Goal: Task Accomplishment & Management: Complete application form

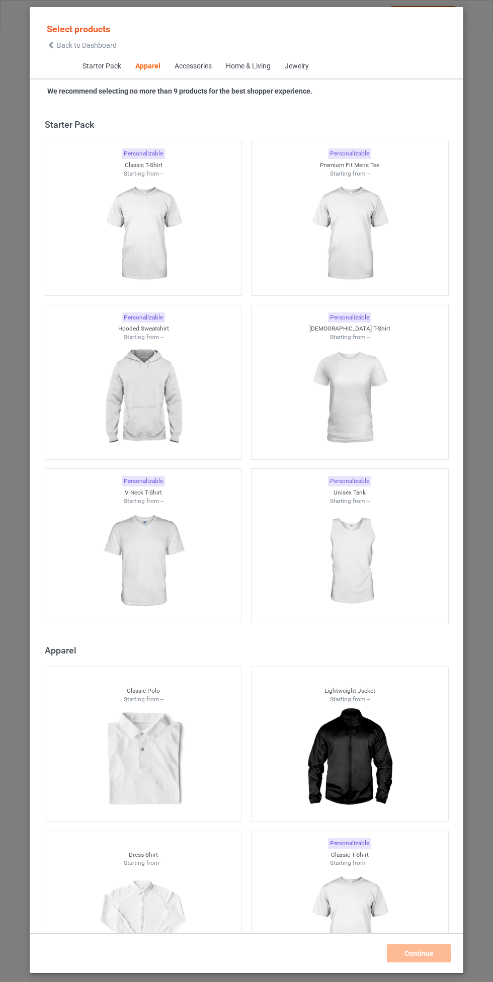
scroll to position [538, 0]
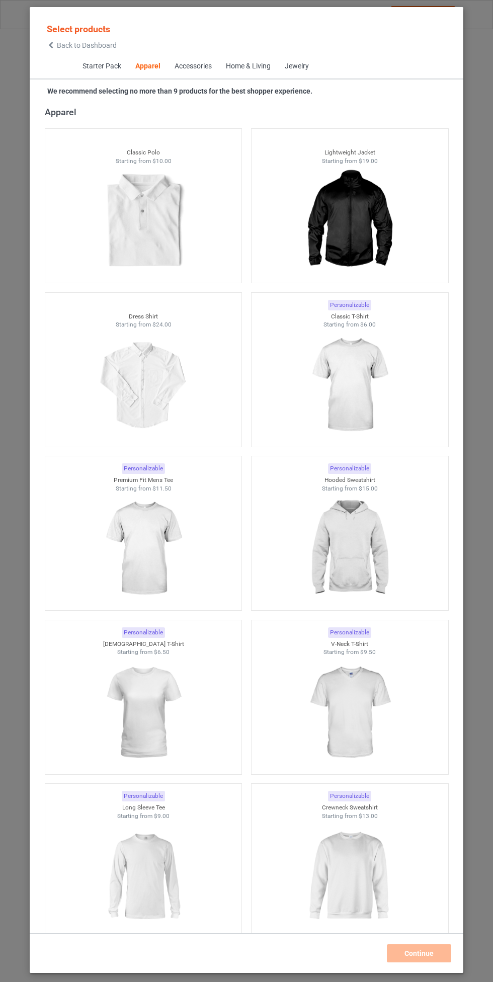
click at [358, 563] on img at bounding box center [349, 548] width 90 height 113
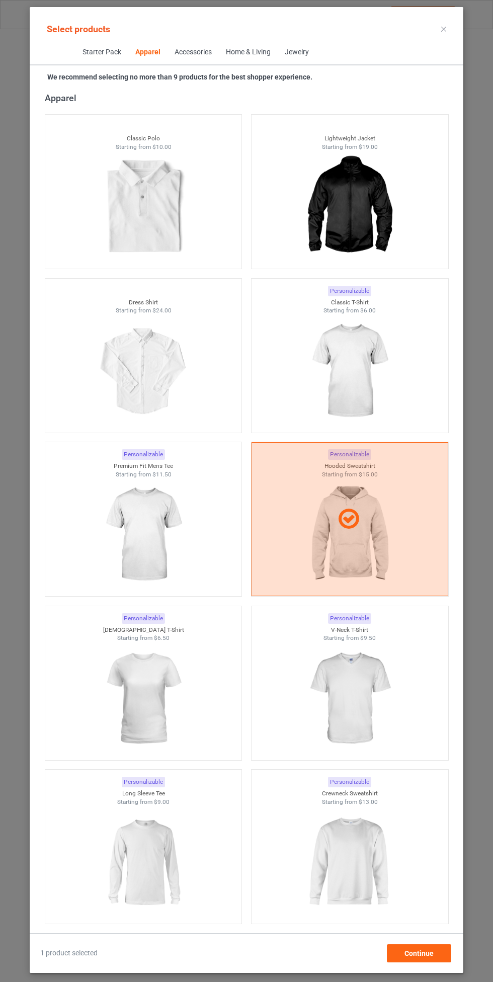
click at [366, 364] on img at bounding box center [349, 371] width 90 height 113
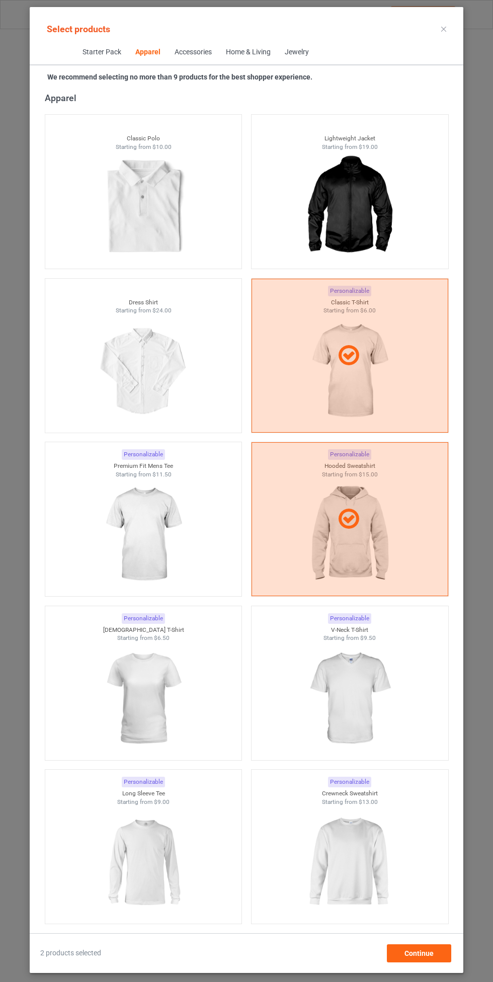
click at [164, 539] on img at bounding box center [143, 534] width 90 height 113
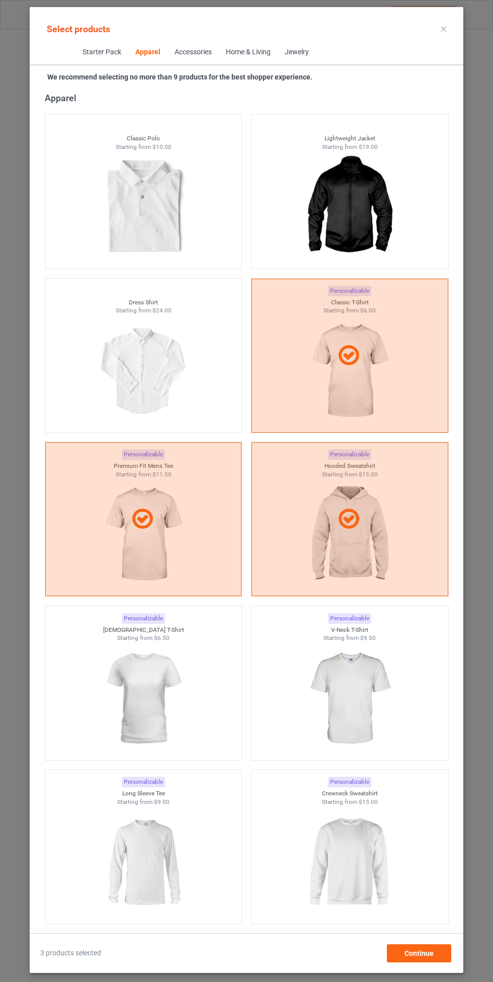
click at [351, 686] on img at bounding box center [349, 698] width 90 height 113
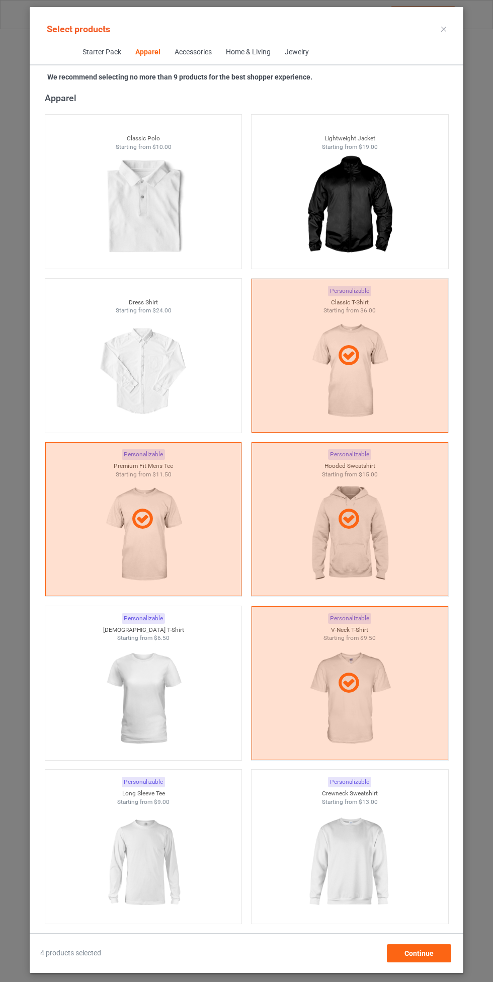
click at [163, 718] on img at bounding box center [143, 698] width 90 height 113
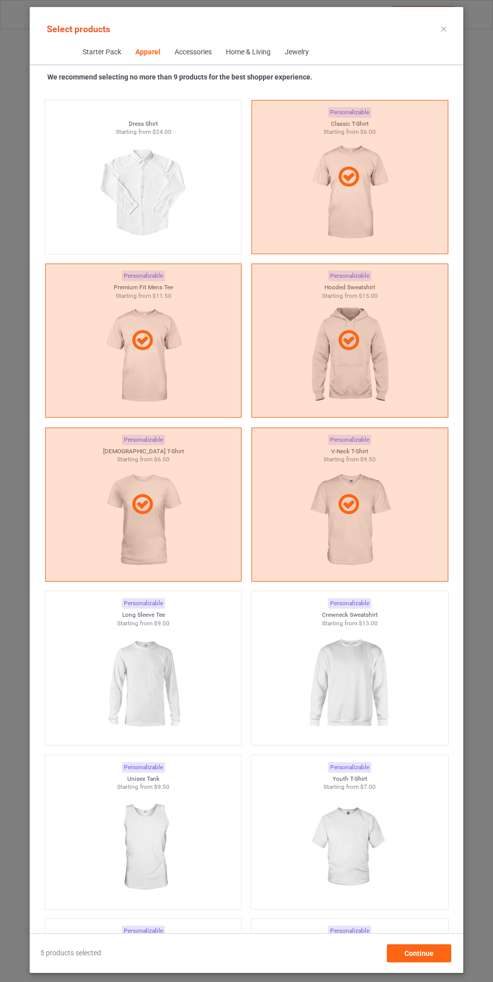
scroll to position [718, 0]
click at [357, 661] on img at bounding box center [349, 682] width 90 height 113
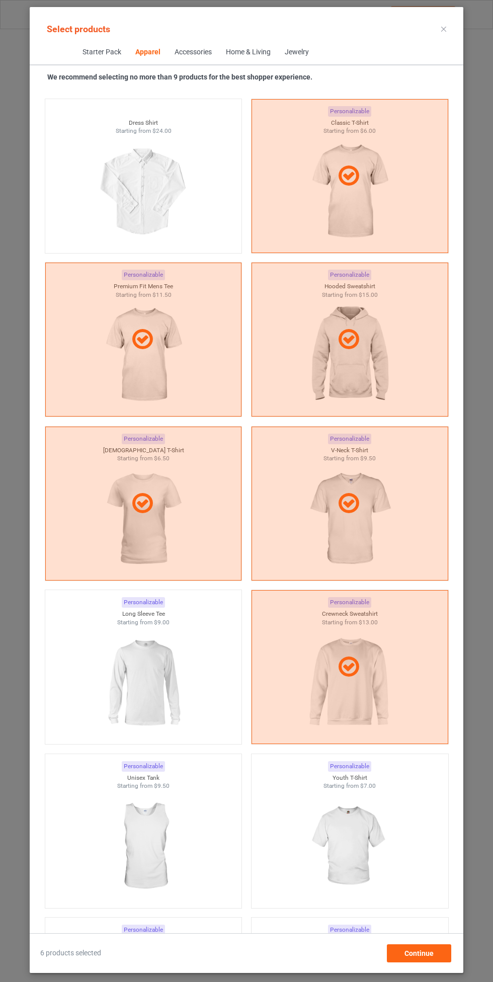
click at [159, 705] on img at bounding box center [143, 682] width 90 height 113
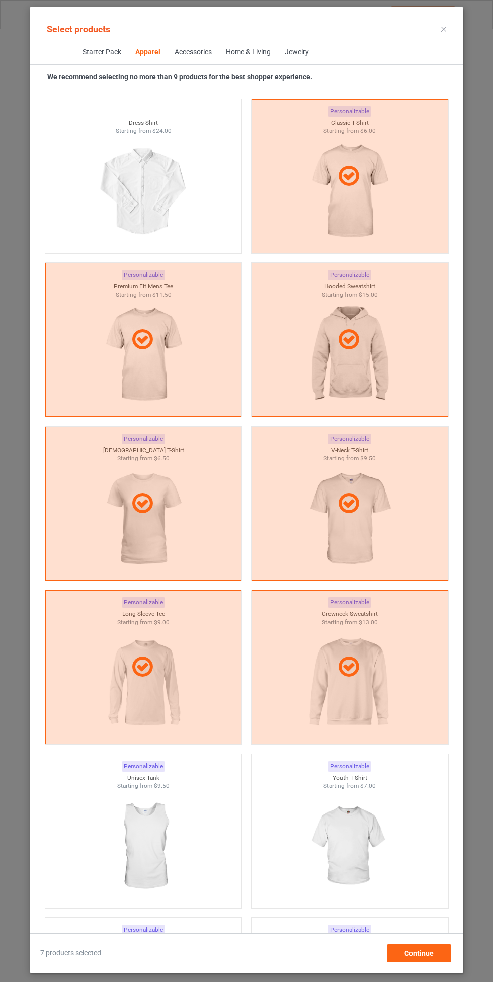
click at [366, 829] on img at bounding box center [349, 846] width 90 height 113
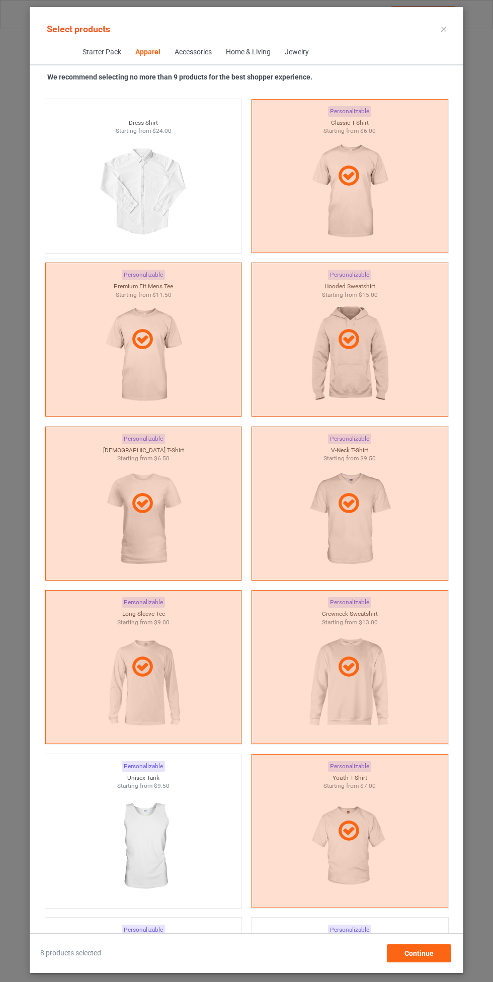
click at [157, 849] on img at bounding box center [143, 846] width 90 height 113
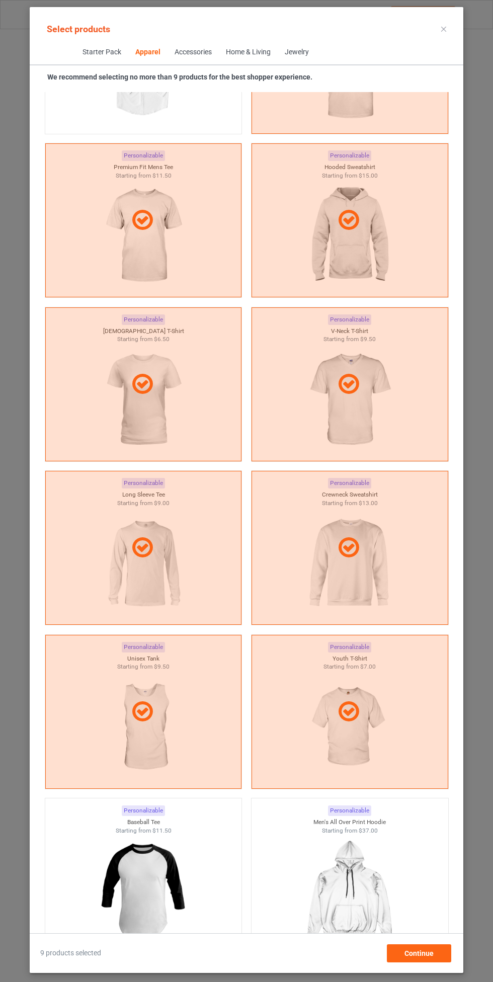
scroll to position [871, 0]
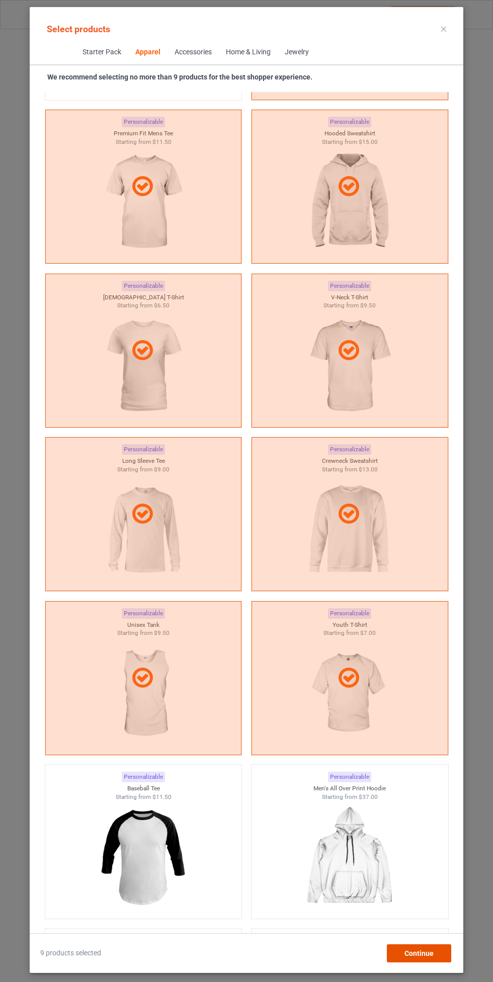
click at [417, 958] on div "Continue" at bounding box center [419, 953] width 64 height 18
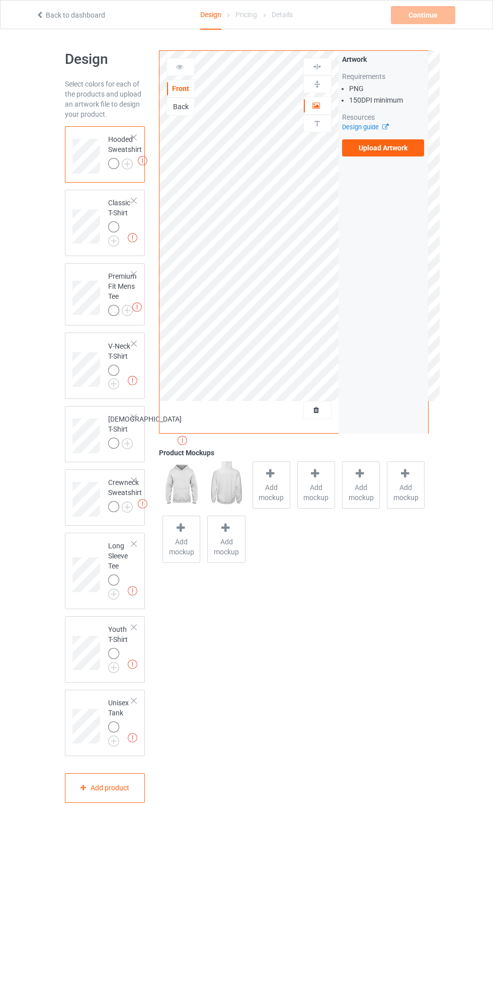
click at [0, 0] on img at bounding box center [0, 0] width 0 height 0
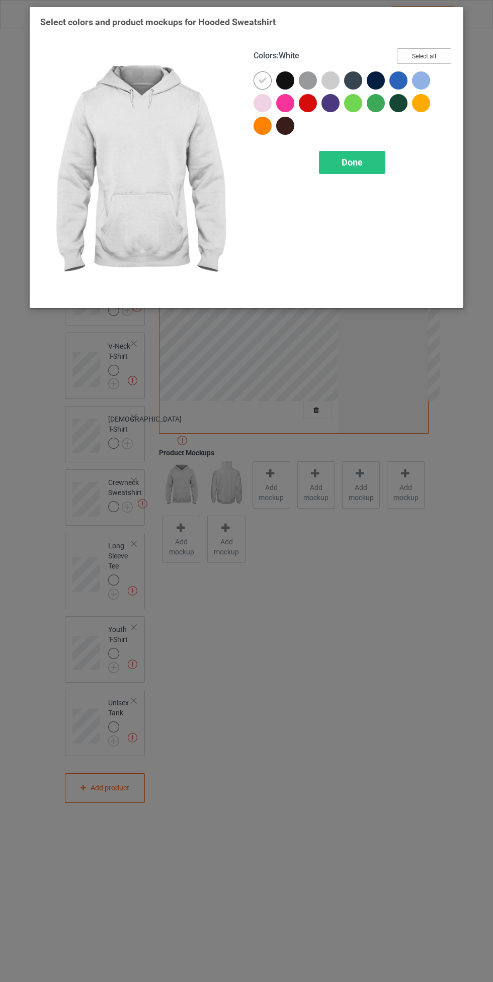
click at [441, 51] on button "Select all" at bounding box center [424, 56] width 54 height 16
click at [346, 163] on span "Done" at bounding box center [352, 162] width 21 height 11
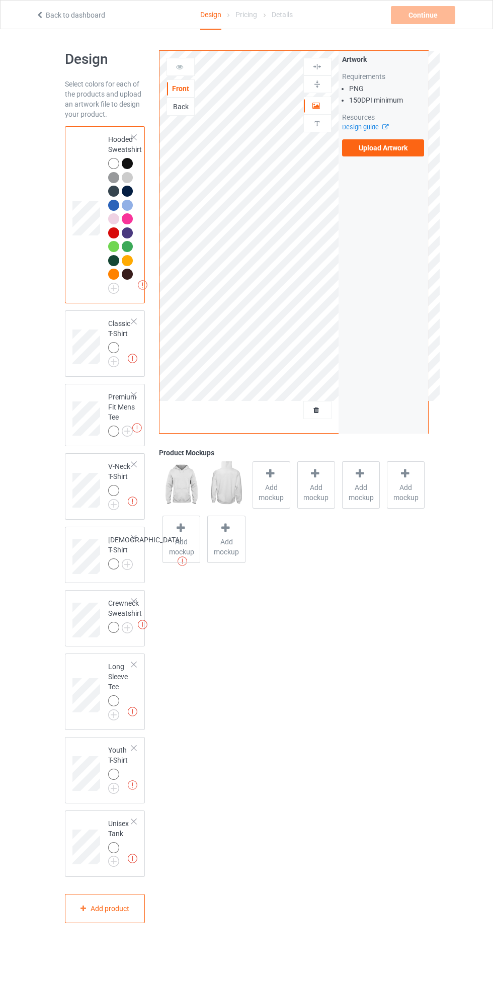
click at [0, 0] on img at bounding box center [0, 0] width 0 height 0
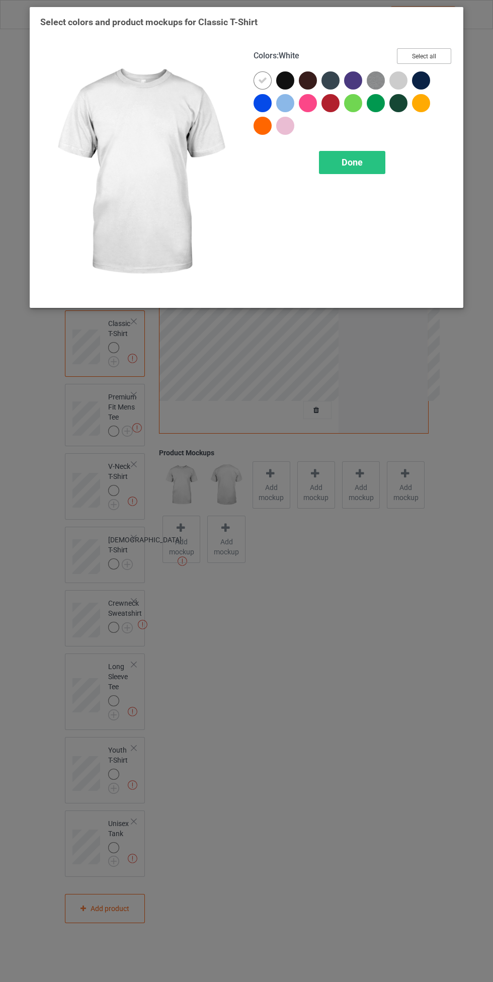
click at [437, 59] on button "Select all" at bounding box center [424, 56] width 54 height 16
click at [356, 165] on span "Done" at bounding box center [352, 162] width 21 height 11
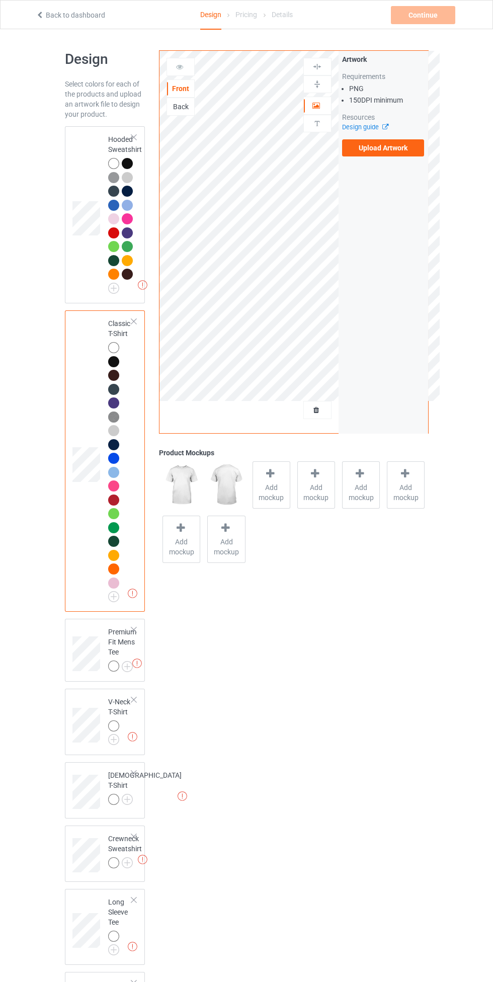
click at [0, 0] on img at bounding box center [0, 0] width 0 height 0
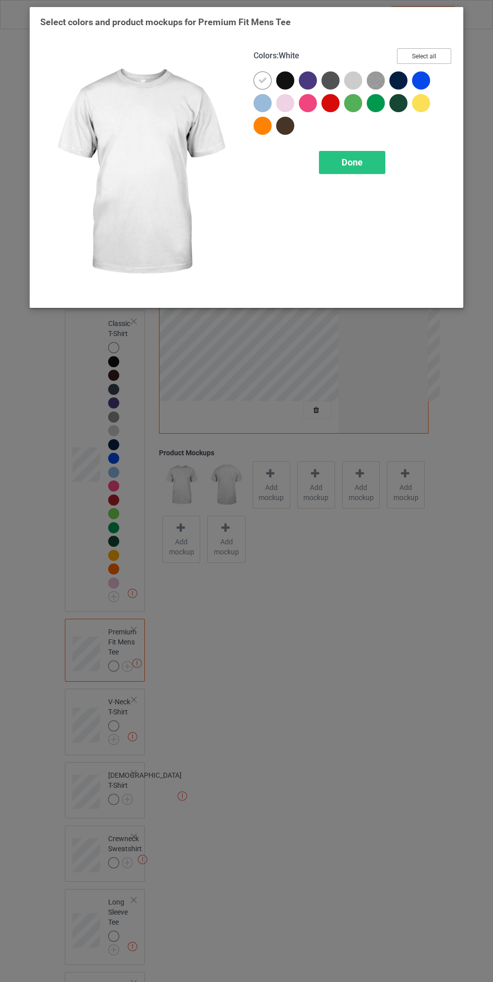
click at [436, 49] on button "Select all" at bounding box center [424, 56] width 54 height 16
click at [364, 156] on div "Done" at bounding box center [352, 162] width 66 height 23
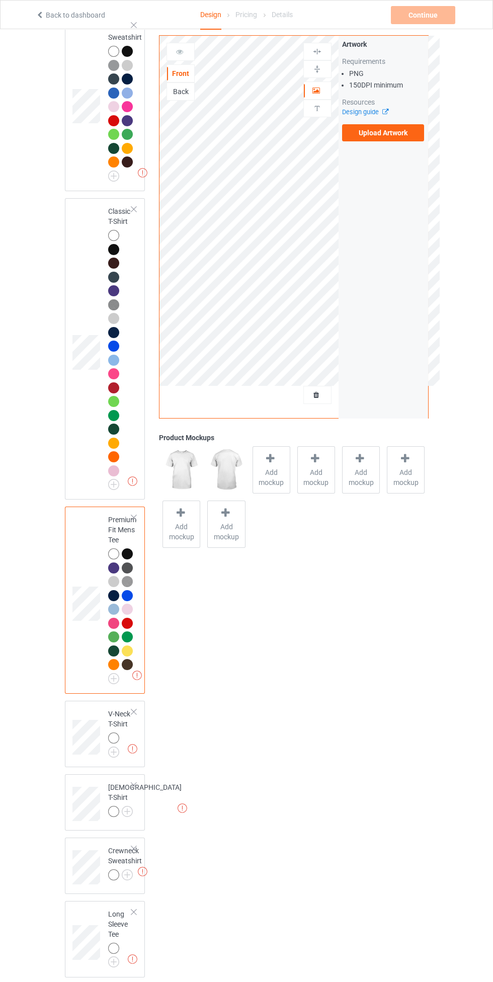
scroll to position [334, 0]
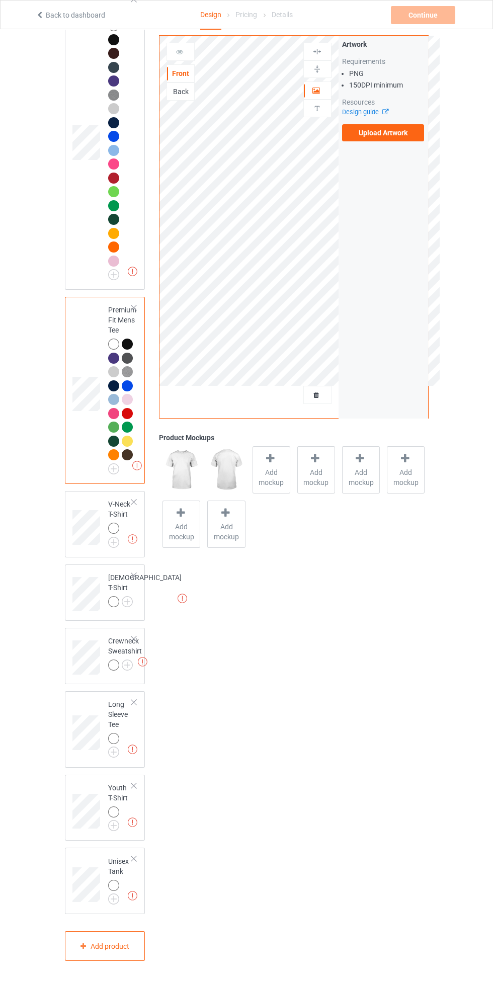
click at [0, 0] on img at bounding box center [0, 0] width 0 height 0
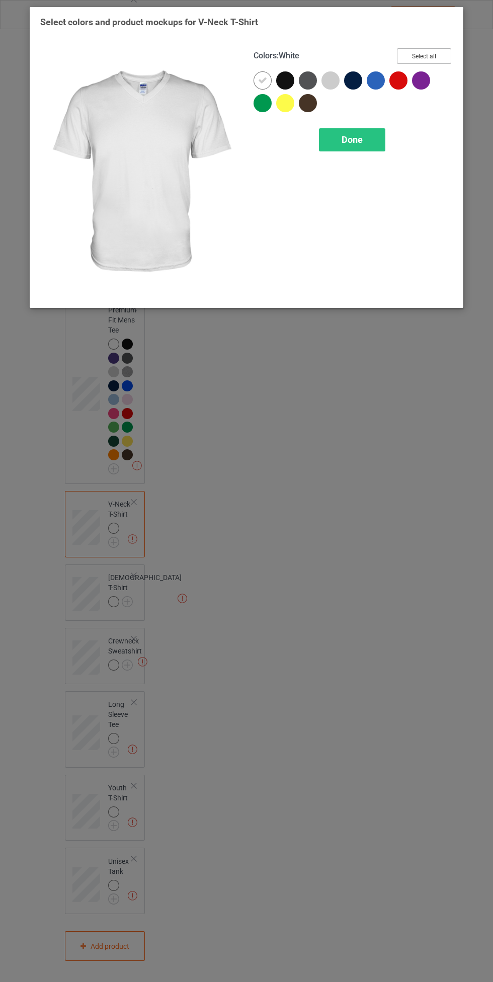
click at [445, 51] on button "Select all" at bounding box center [424, 56] width 54 height 16
click at [362, 138] on span "Done" at bounding box center [352, 139] width 21 height 11
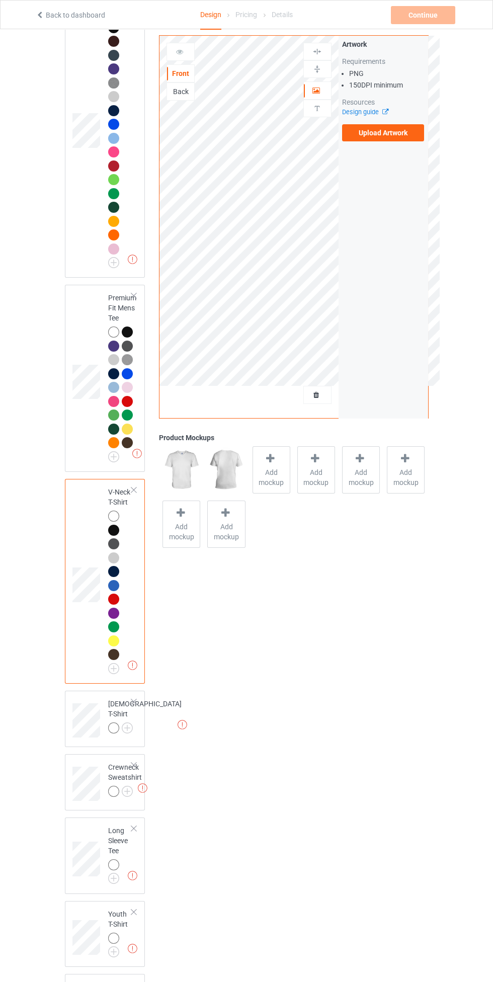
scroll to position [472, 0]
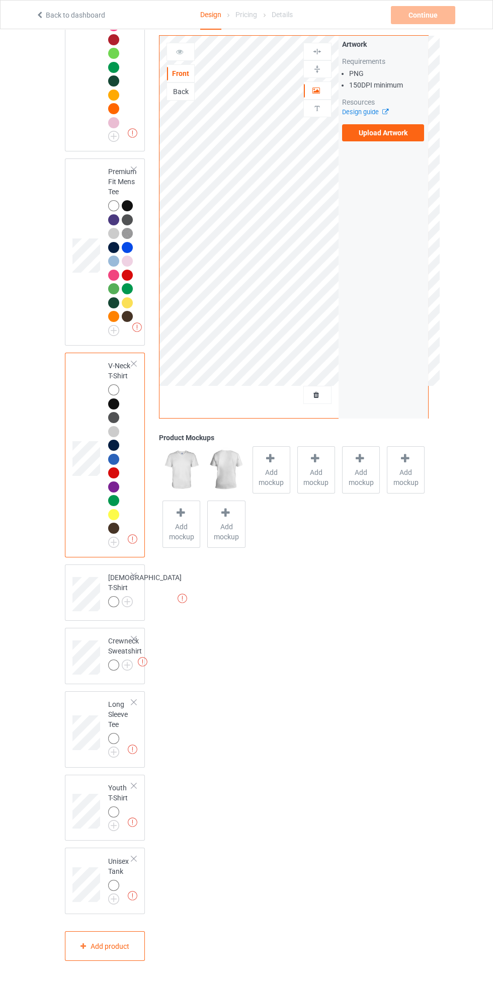
click at [0, 0] on img at bounding box center [0, 0] width 0 height 0
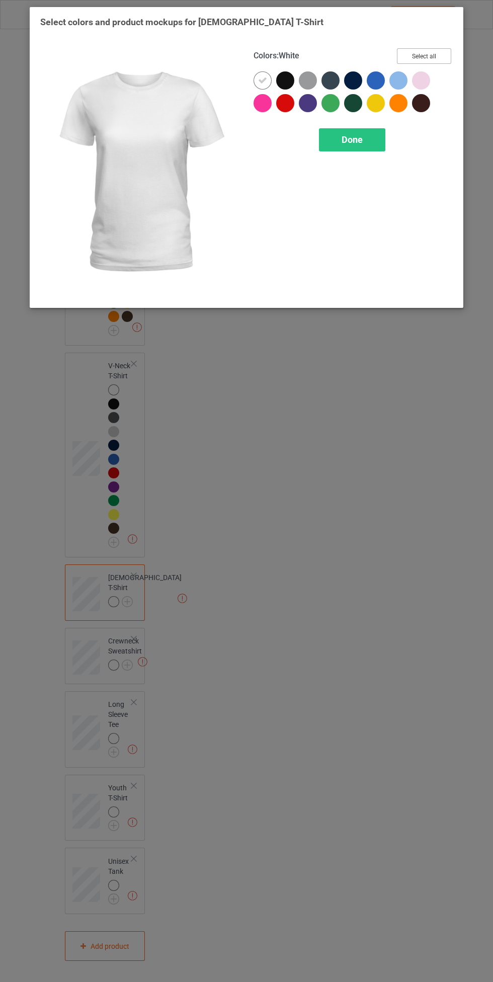
click at [440, 54] on button "Select all" at bounding box center [424, 56] width 54 height 16
click at [367, 138] on div "Done" at bounding box center [352, 139] width 66 height 23
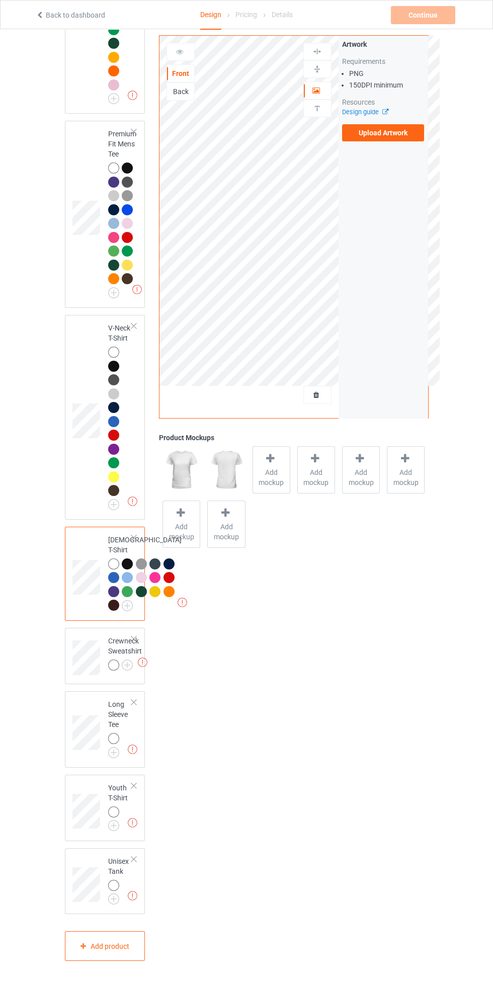
scroll to position [680, 0]
click at [142, 661] on img at bounding box center [143, 662] width 10 height 10
click at [131, 693] on div "Missing artworks Long Sleeve Tee" at bounding box center [105, 729] width 80 height 76
click at [0, 0] on img at bounding box center [0, 0] width 0 height 0
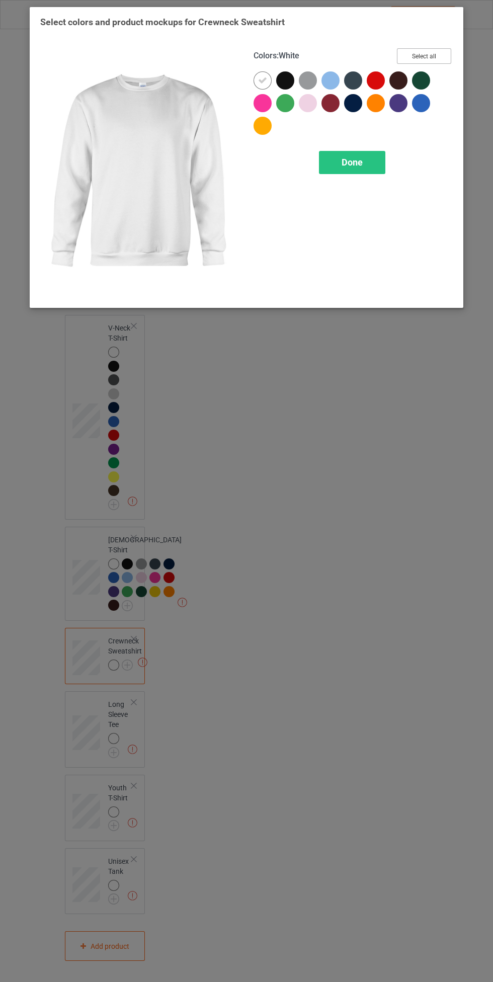
click at [440, 55] on button "Select all" at bounding box center [424, 56] width 54 height 16
click at [369, 164] on div "Done" at bounding box center [352, 162] width 66 height 23
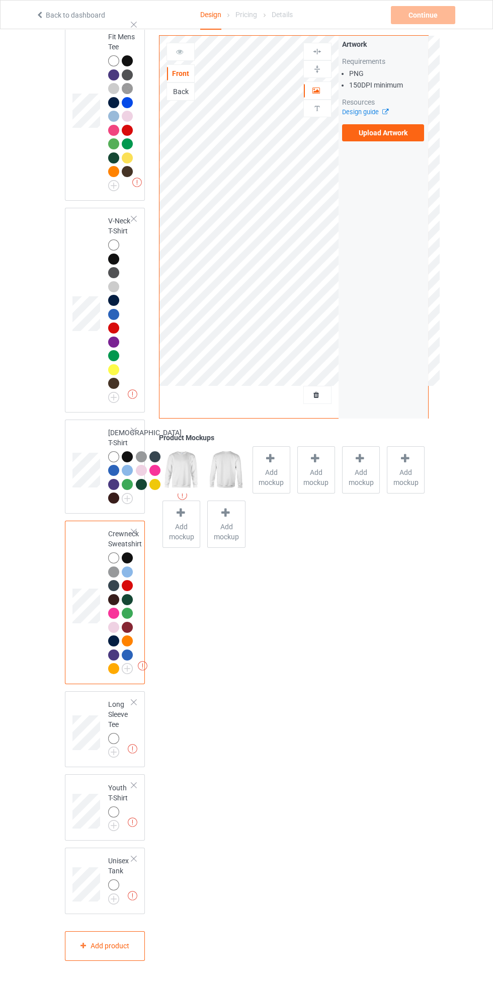
scroll to position [787, 0]
click at [0, 0] on img at bounding box center [0, 0] width 0 height 0
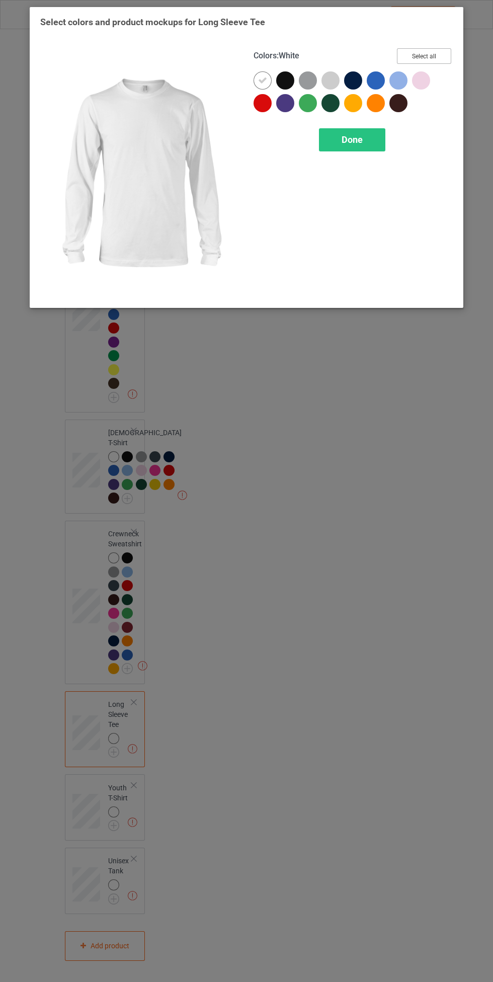
click at [443, 53] on button "Select all" at bounding box center [424, 56] width 54 height 16
click at [368, 132] on div "Done" at bounding box center [352, 139] width 66 height 23
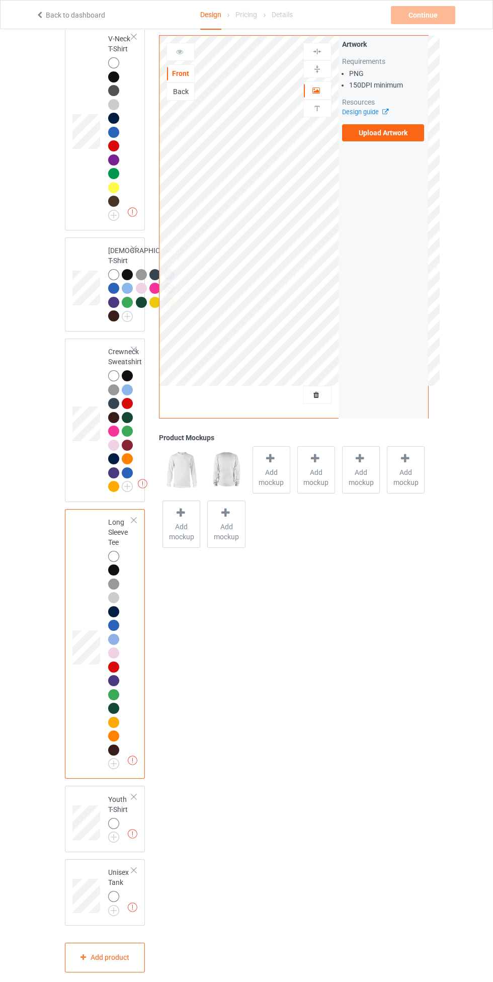
scroll to position [981, 0]
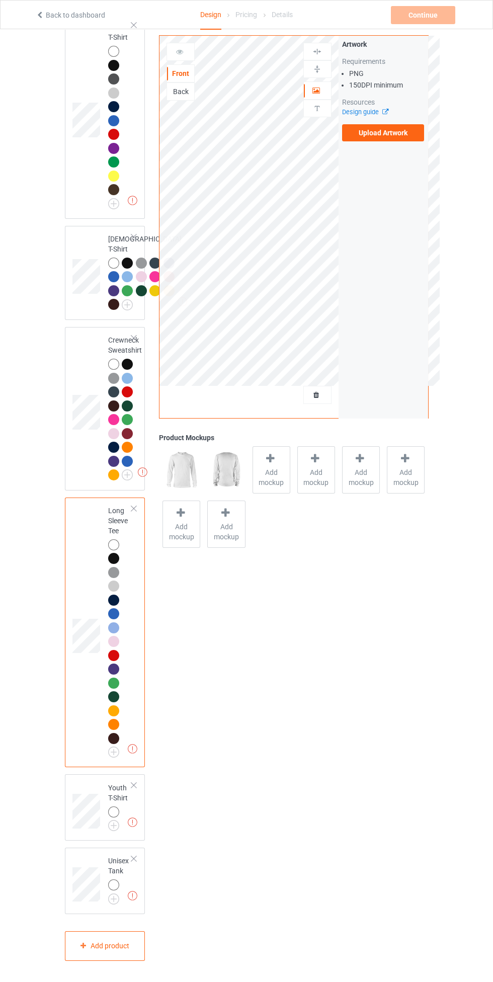
click at [0, 0] on img at bounding box center [0, 0] width 0 height 0
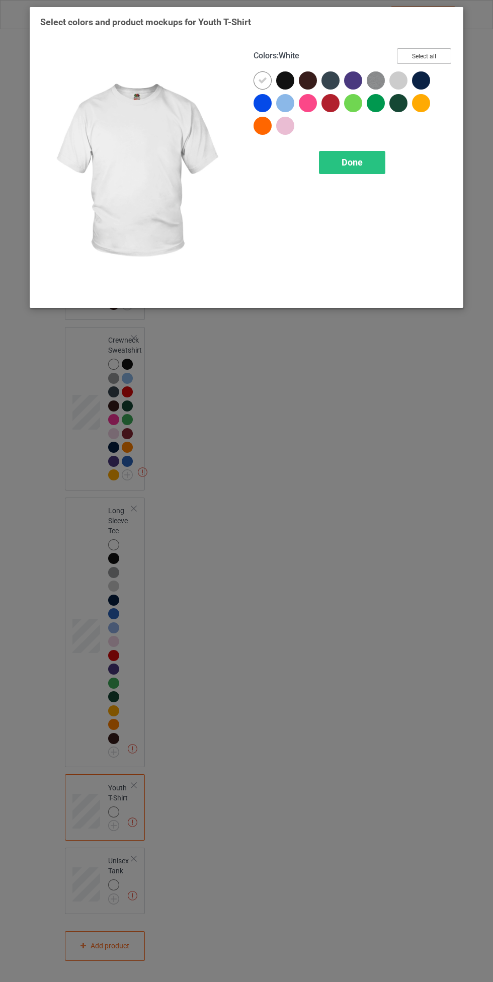
click at [442, 50] on button "Select all" at bounding box center [424, 56] width 54 height 16
click at [362, 164] on span "Done" at bounding box center [352, 162] width 21 height 11
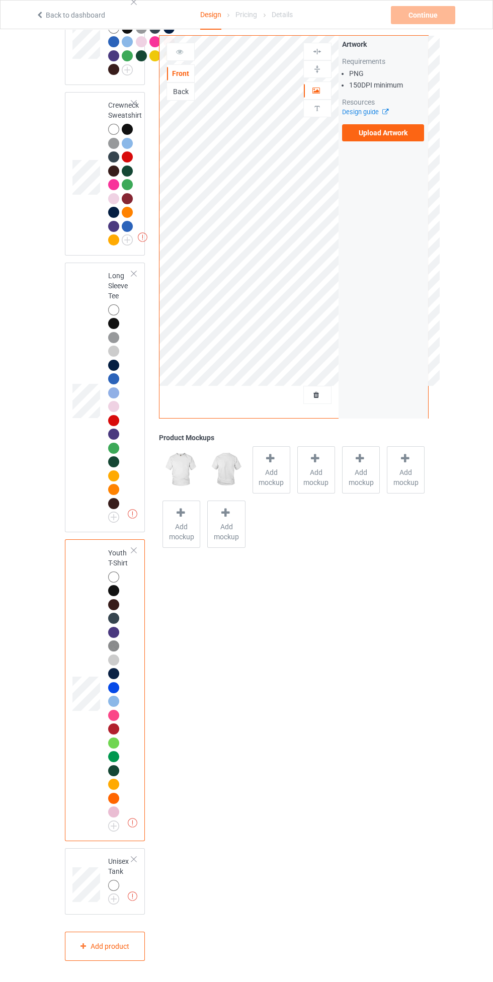
scroll to position [1216, 0]
click at [0, 0] on img at bounding box center [0, 0] width 0 height 0
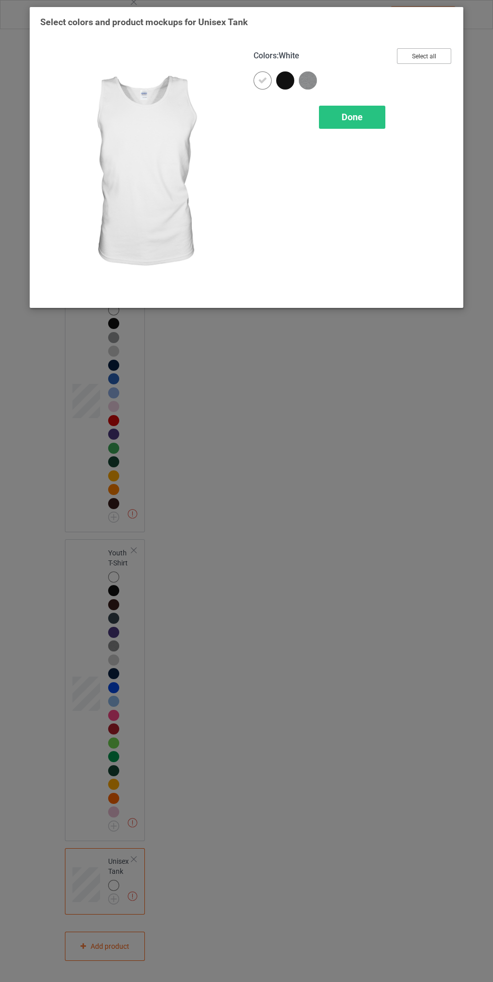
click at [440, 55] on button "Select all" at bounding box center [424, 56] width 54 height 16
click at [362, 118] on span "Done" at bounding box center [352, 117] width 21 height 11
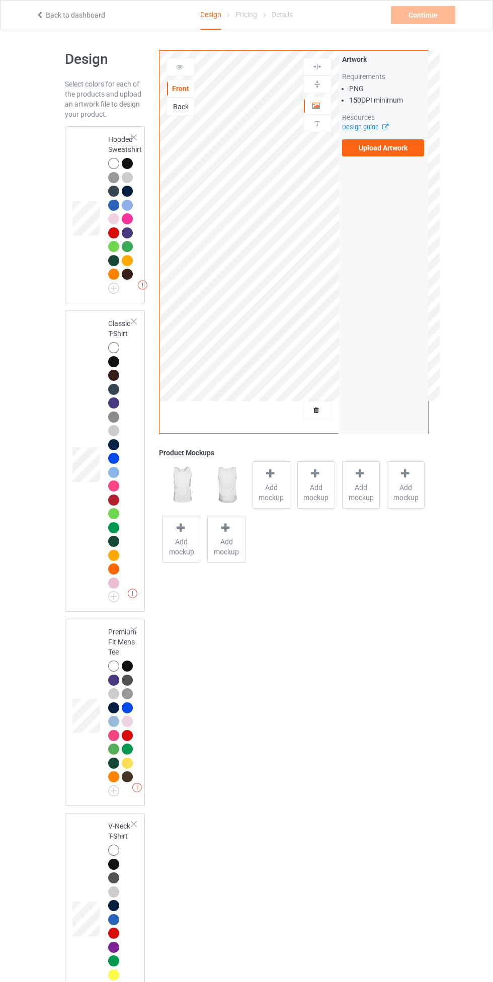
click at [117, 168] on div at bounding box center [115, 165] width 14 height 14
click at [410, 151] on label "Upload Artwork" at bounding box center [383, 147] width 82 height 17
click at [0, 0] on input "Upload Artwork" at bounding box center [0, 0] width 0 height 0
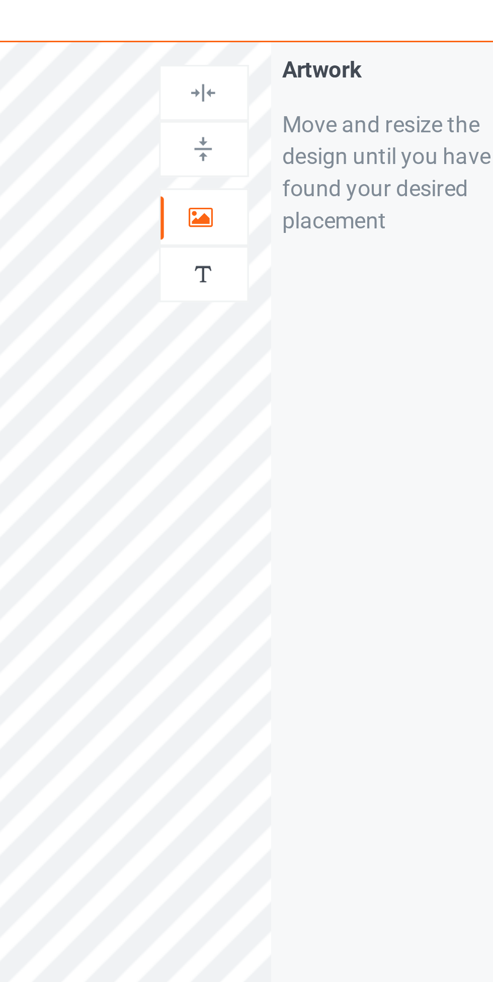
click at [319, 104] on icon at bounding box center [316, 104] width 9 height 7
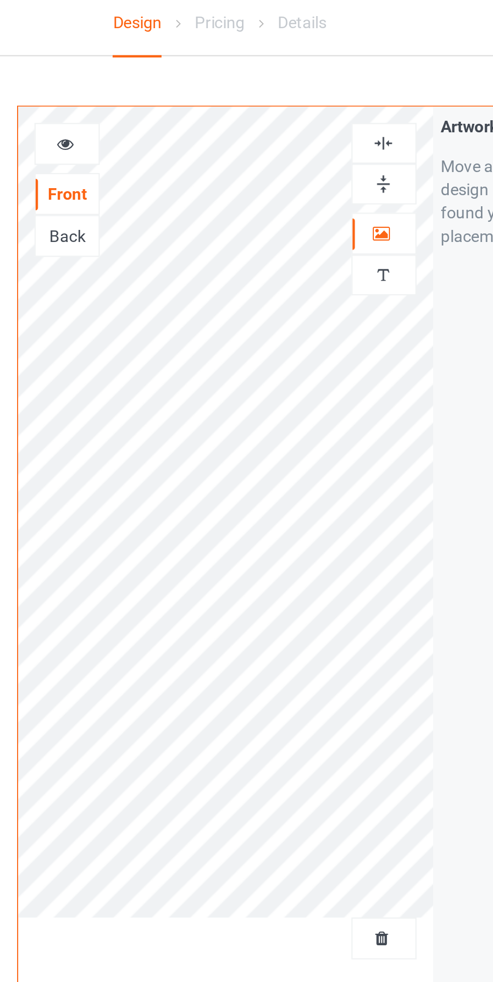
click at [320, 63] on img at bounding box center [317, 67] width 10 height 10
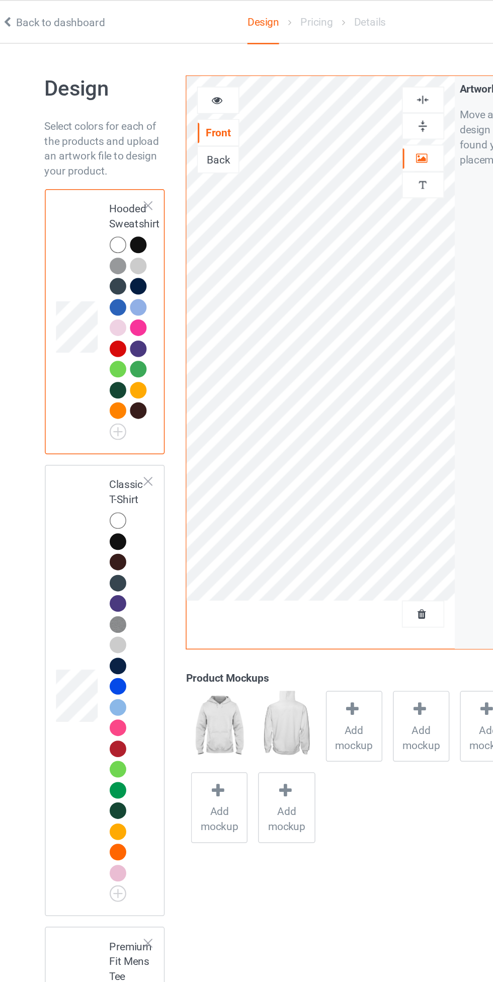
click at [113, 346] on div at bounding box center [113, 347] width 11 height 11
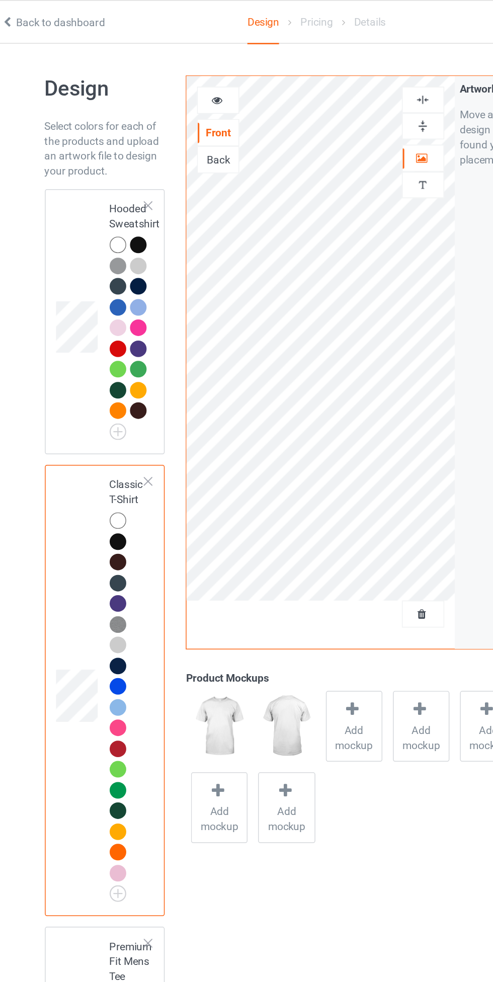
click at [116, 165] on div at bounding box center [113, 163] width 11 height 11
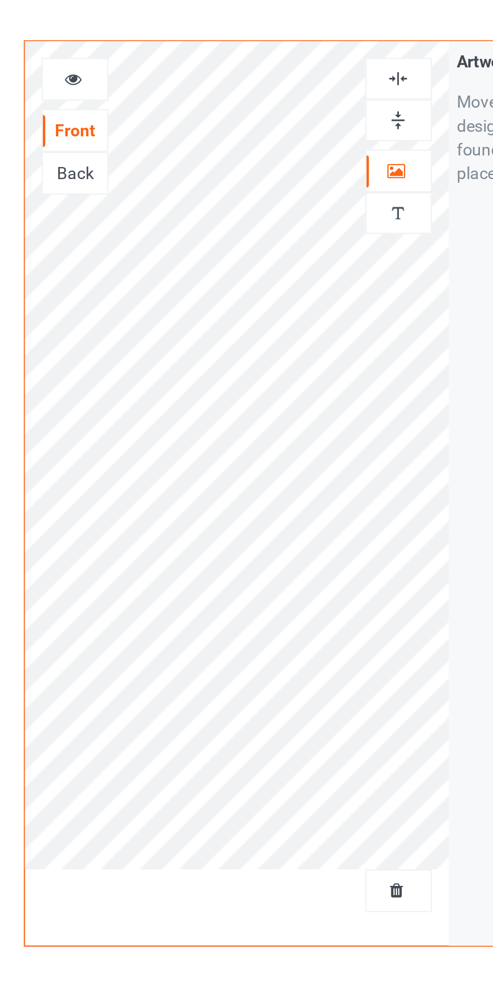
click at [317, 66] on img at bounding box center [317, 67] width 10 height 10
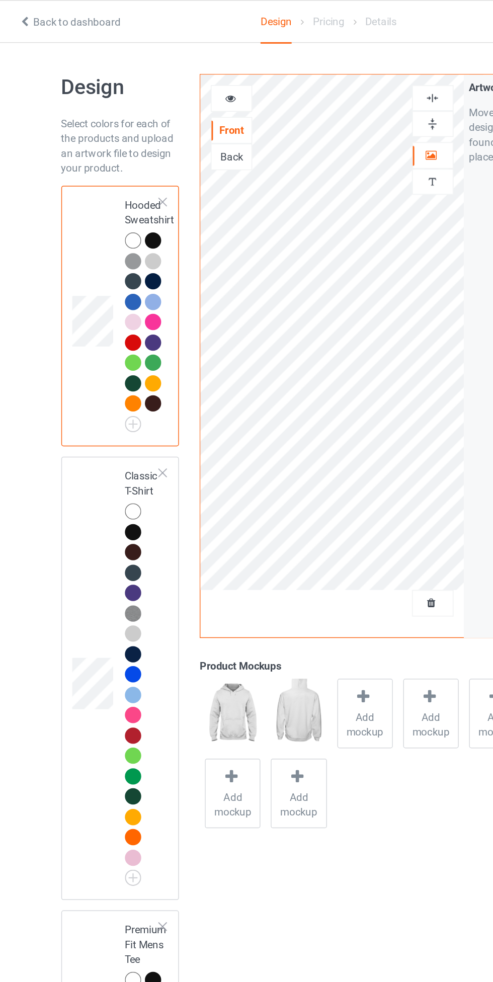
click at [116, 352] on div at bounding box center [113, 347] width 11 height 11
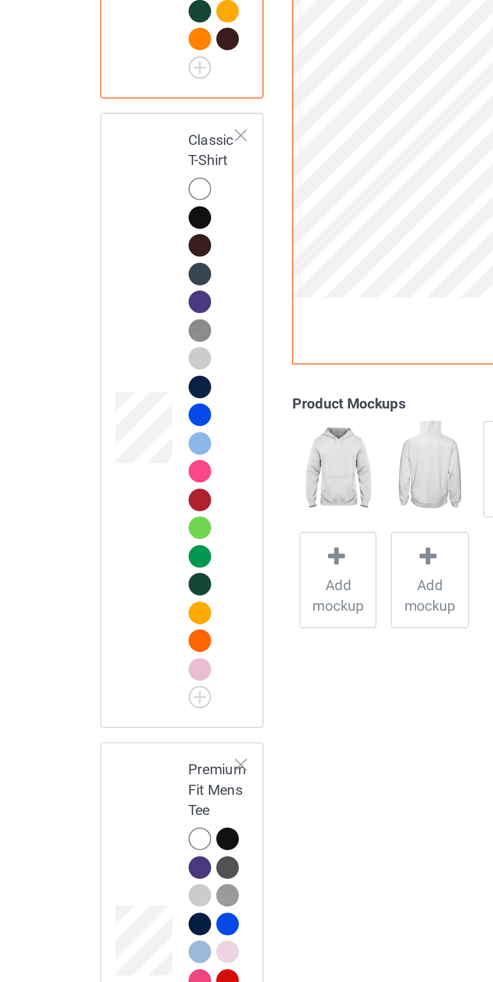
scroll to position [12, 0]
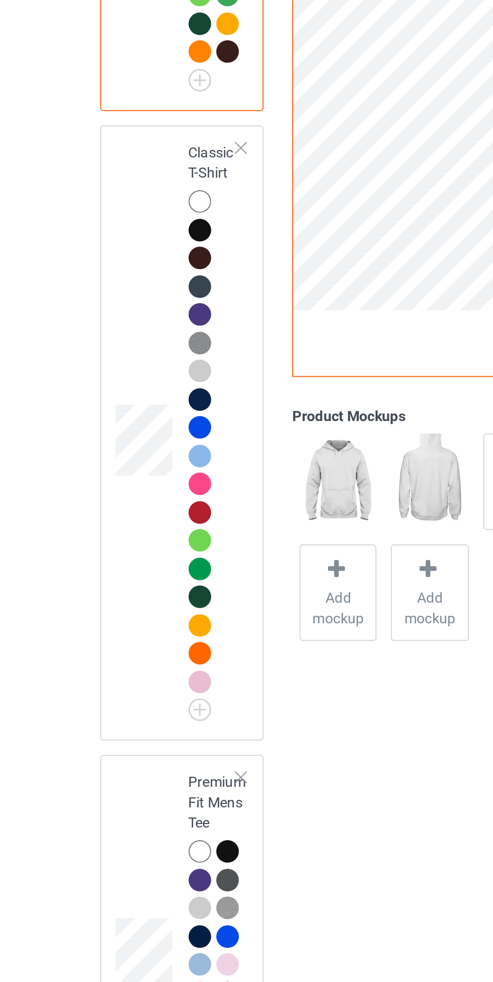
click at [114, 338] on div at bounding box center [113, 335] width 11 height 11
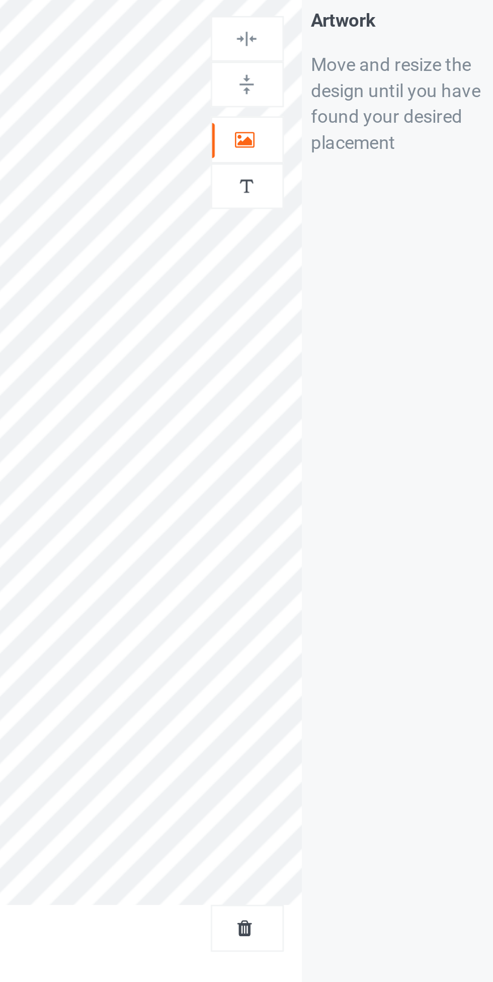
click at [317, 95] on icon at bounding box center [316, 92] width 9 height 7
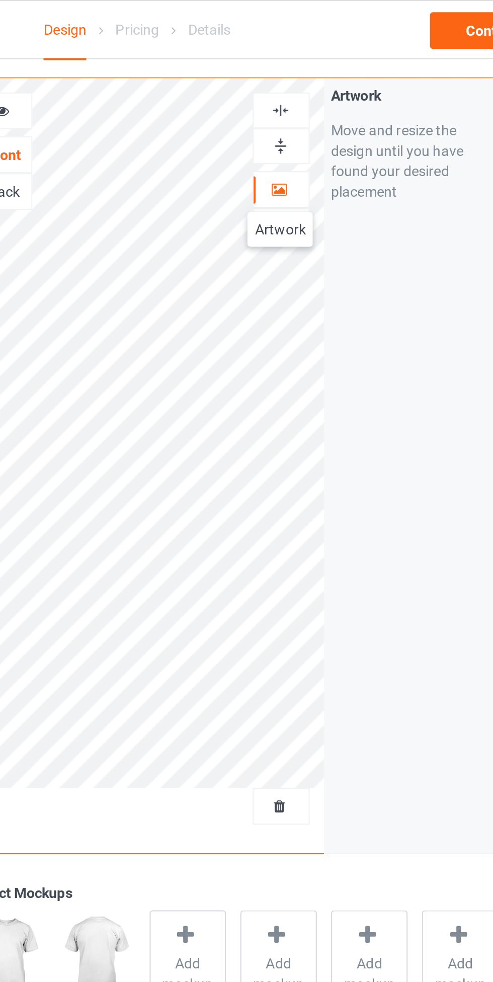
click at [320, 52] on img at bounding box center [317, 55] width 10 height 10
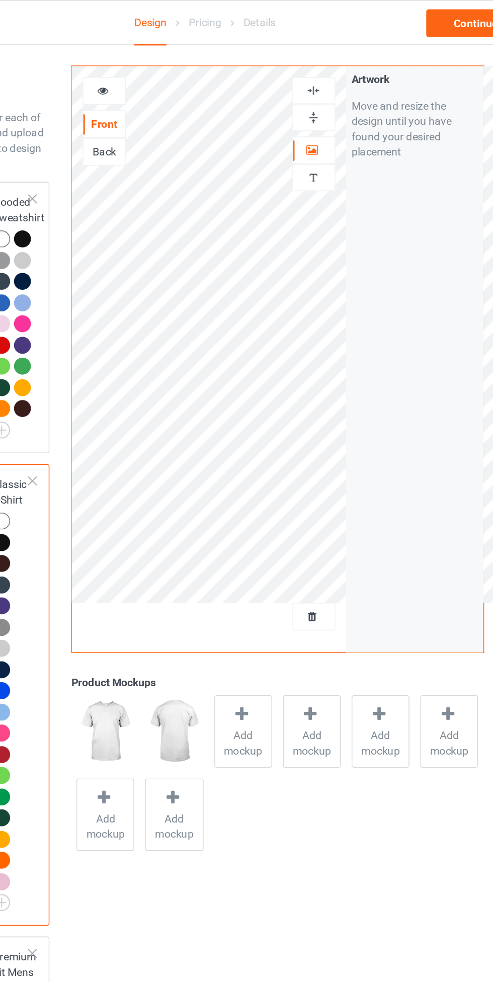
scroll to position [8, 0]
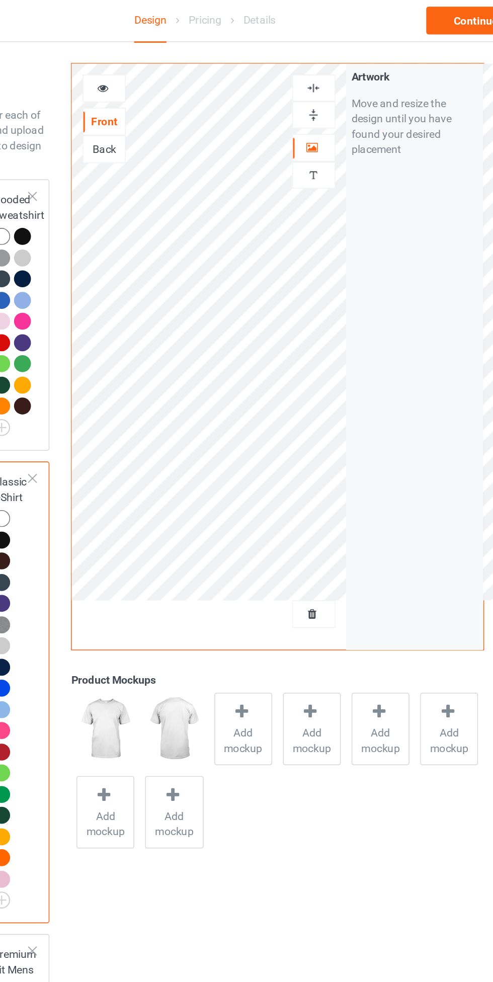
click at [181, 57] on icon at bounding box center [180, 57] width 9 height 7
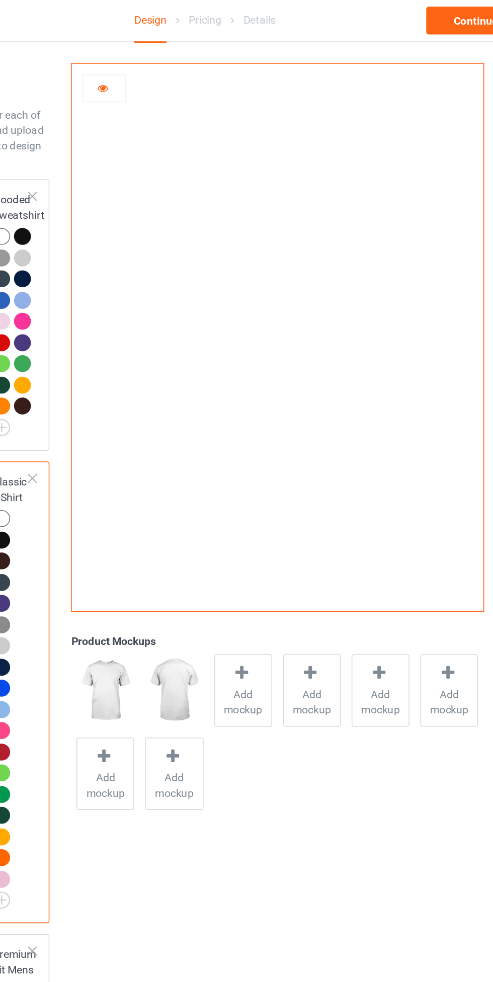
click at [173, 58] on div at bounding box center [180, 59] width 27 height 10
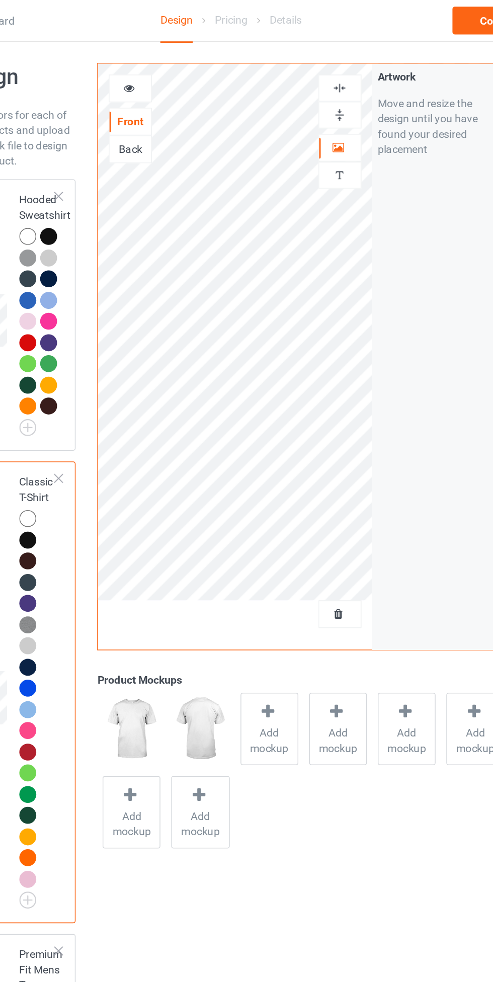
click at [323, 405] on div at bounding box center [317, 402] width 27 height 10
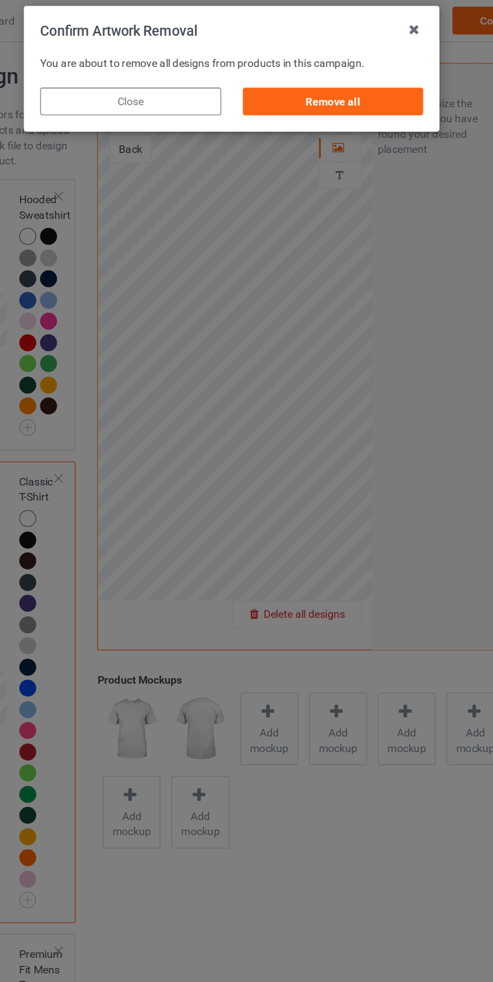
click at [336, 67] on div "Remove all" at bounding box center [313, 68] width 118 height 18
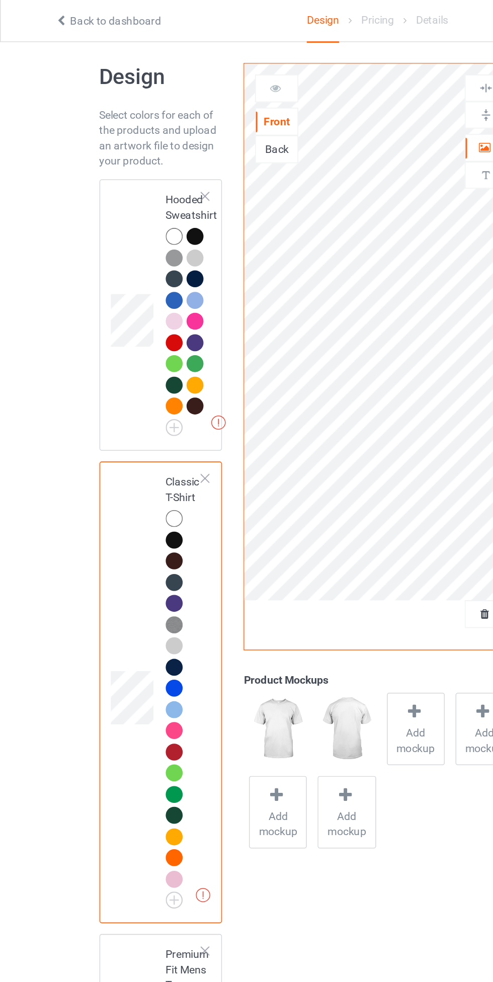
click at [134, 127] on div at bounding box center [133, 129] width 7 height 7
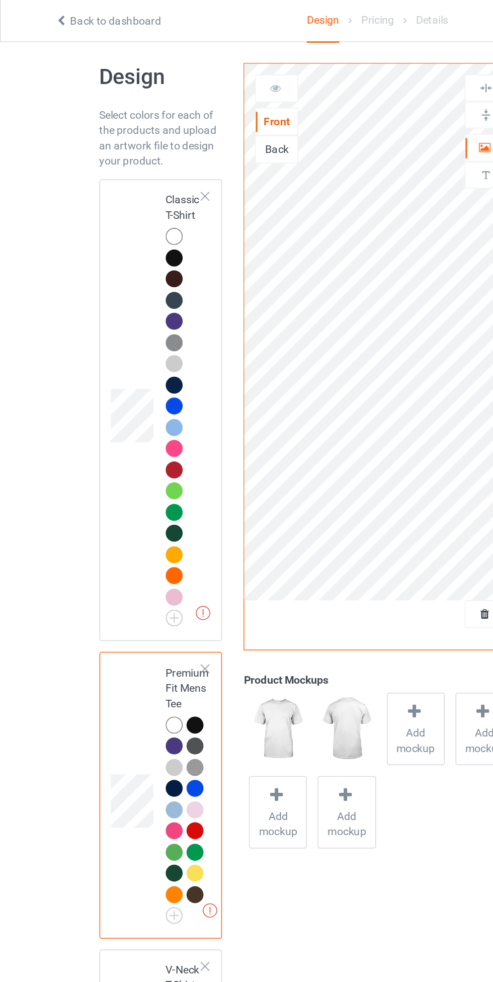
click at [134, 130] on div at bounding box center [133, 129] width 7 height 7
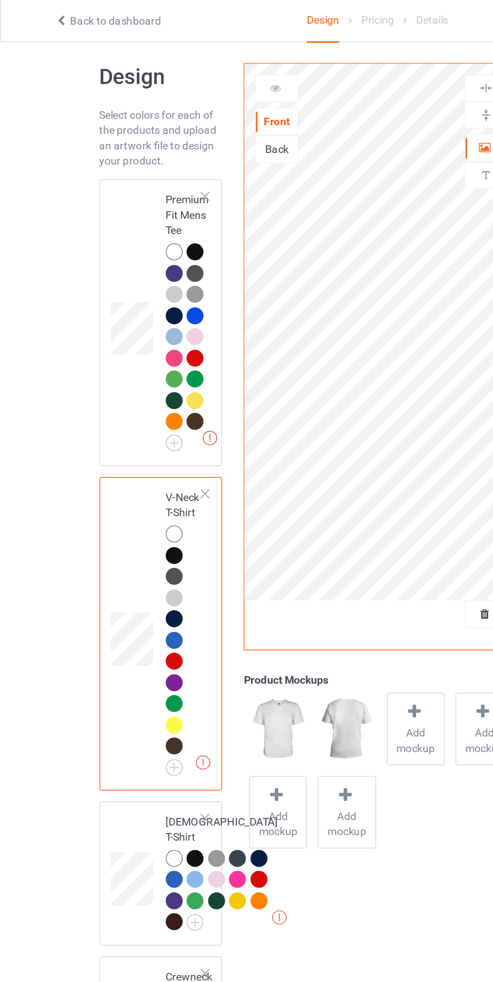
click at [134, 130] on div at bounding box center [133, 129] width 7 height 7
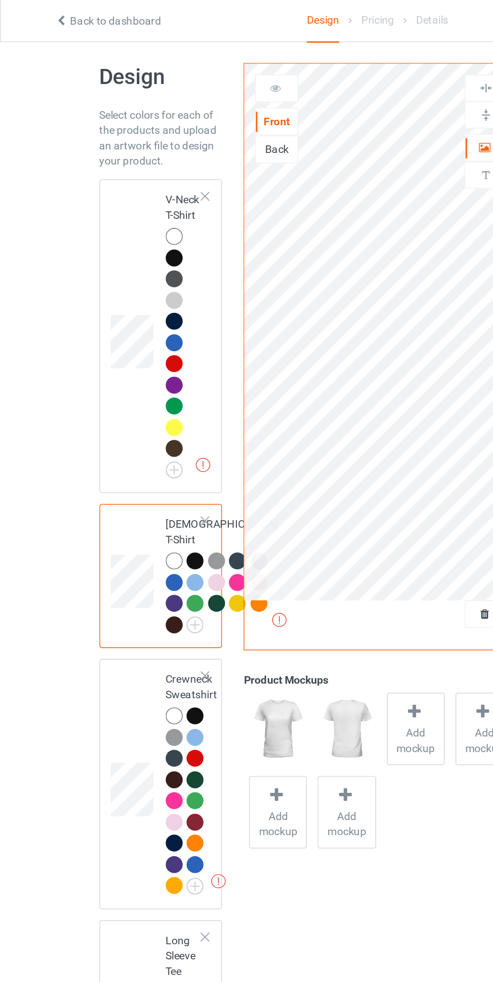
click at [134, 130] on div at bounding box center [133, 129] width 7 height 7
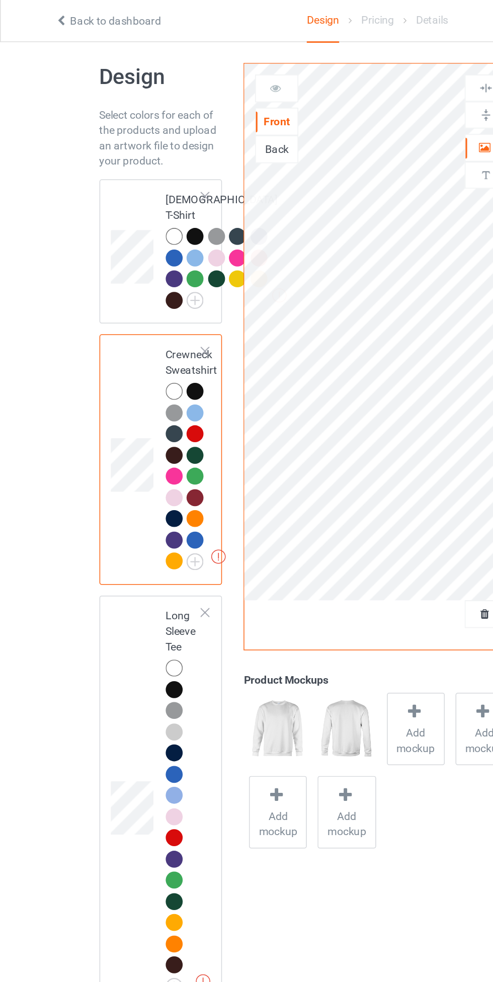
click at [137, 128] on div at bounding box center [133, 129] width 7 height 7
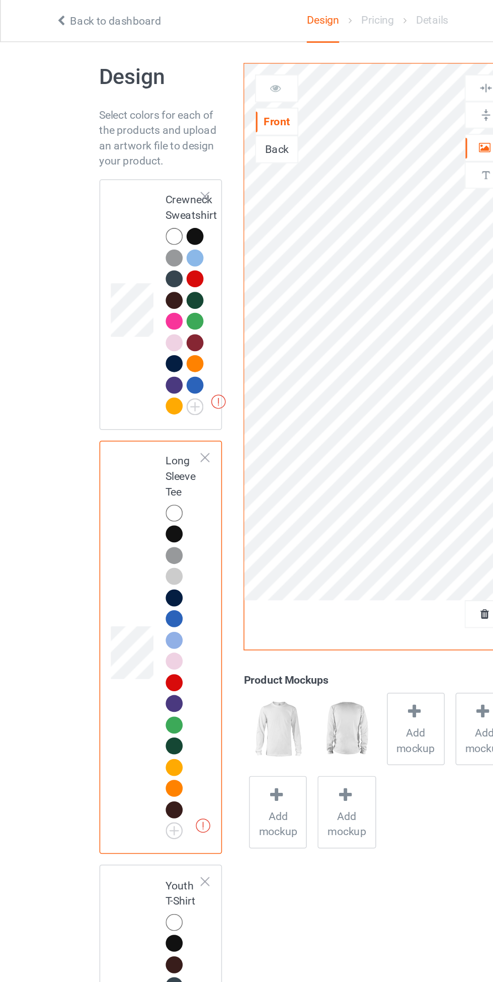
click at [134, 130] on div at bounding box center [133, 129] width 7 height 7
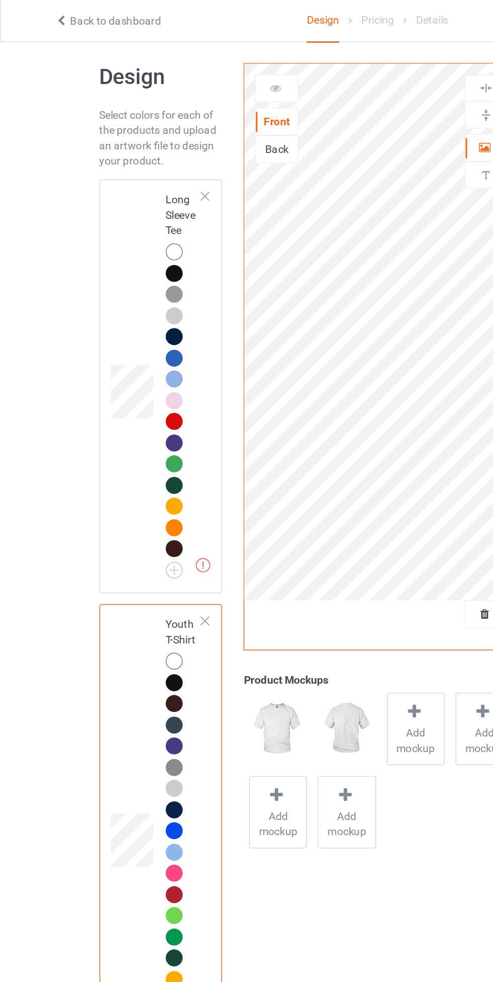
click at [133, 131] on div at bounding box center [133, 129] width 7 height 7
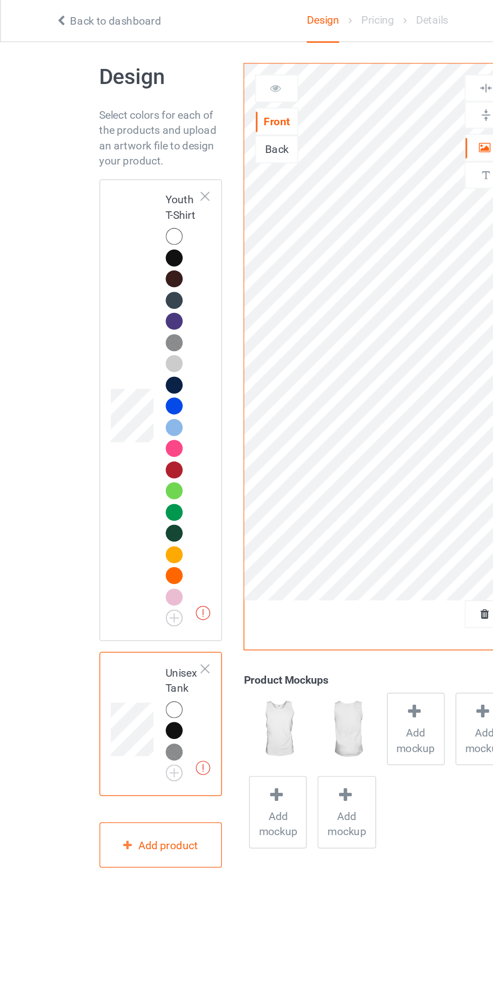
click at [133, 131] on div at bounding box center [133, 129] width 7 height 7
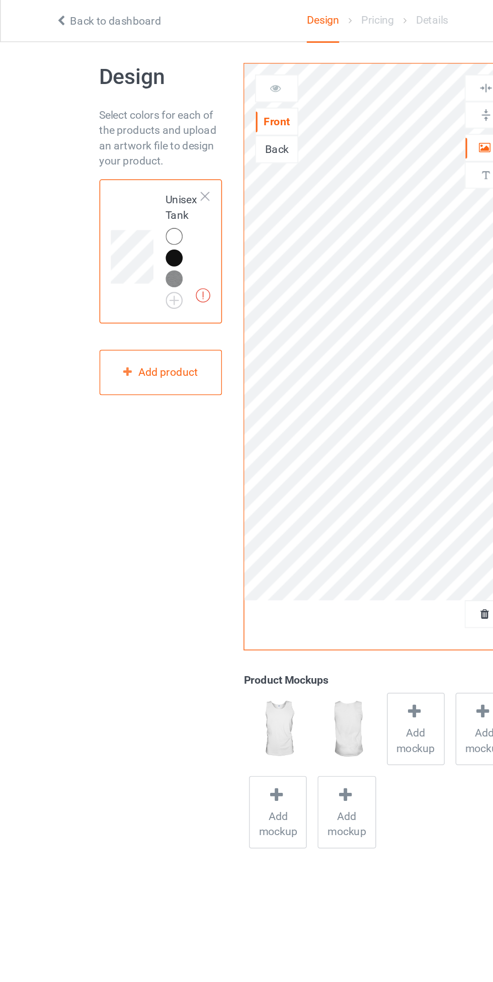
click at [133, 131] on div at bounding box center [133, 129] width 7 height 7
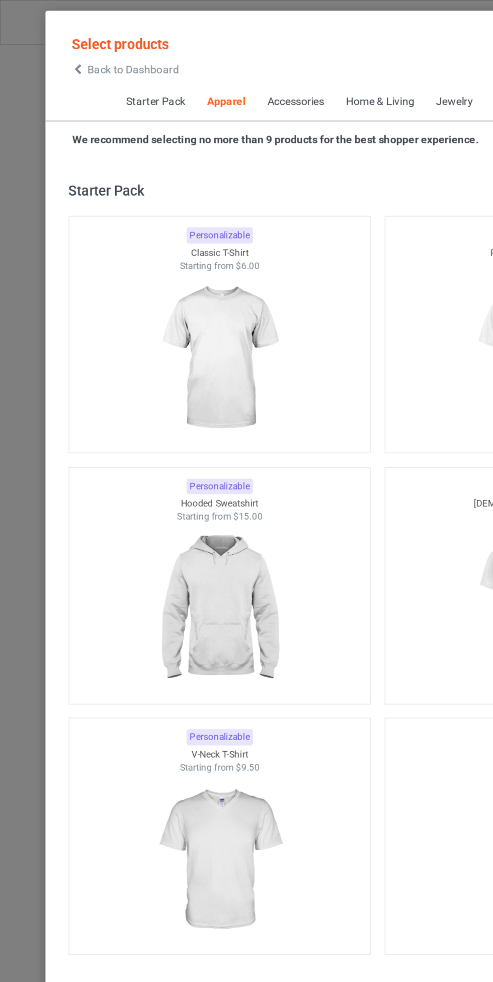
scroll to position [538, 0]
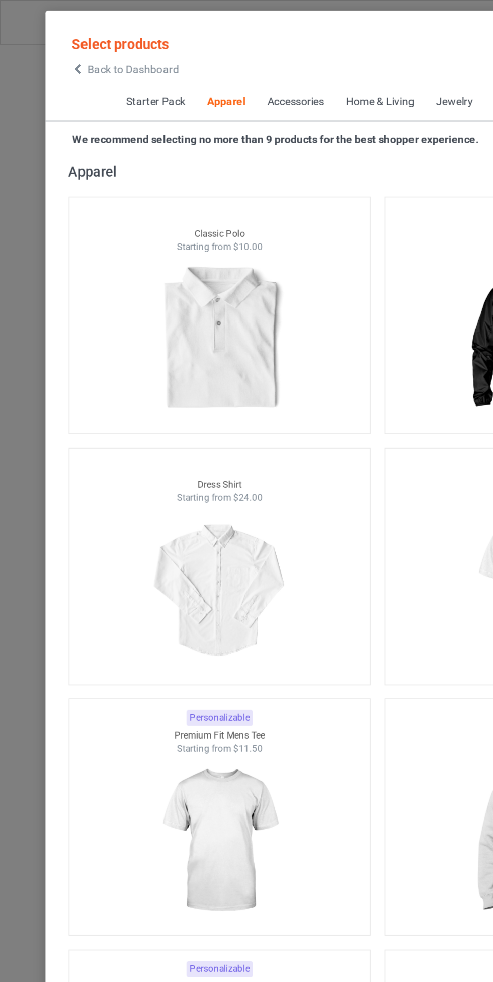
click at [65, 45] on span "Back to Dashboard" at bounding box center [87, 45] width 60 height 8
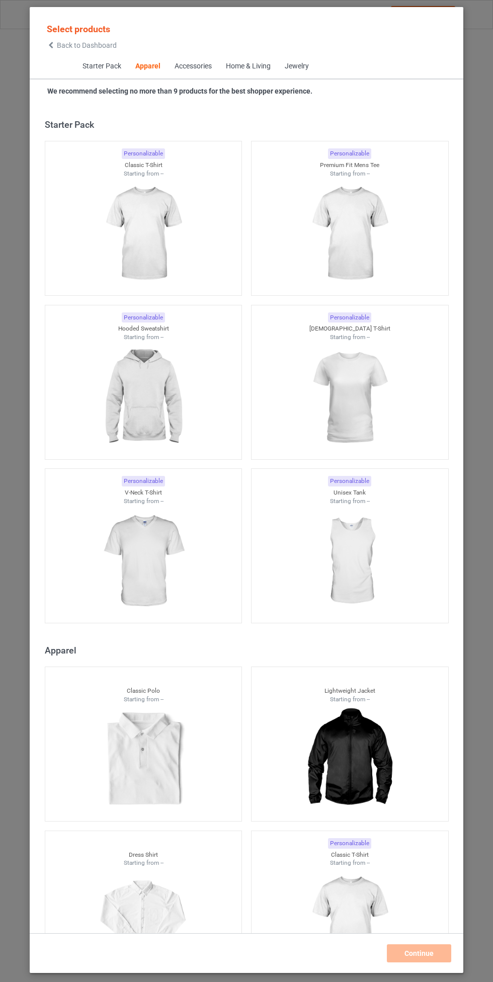
scroll to position [538, 0]
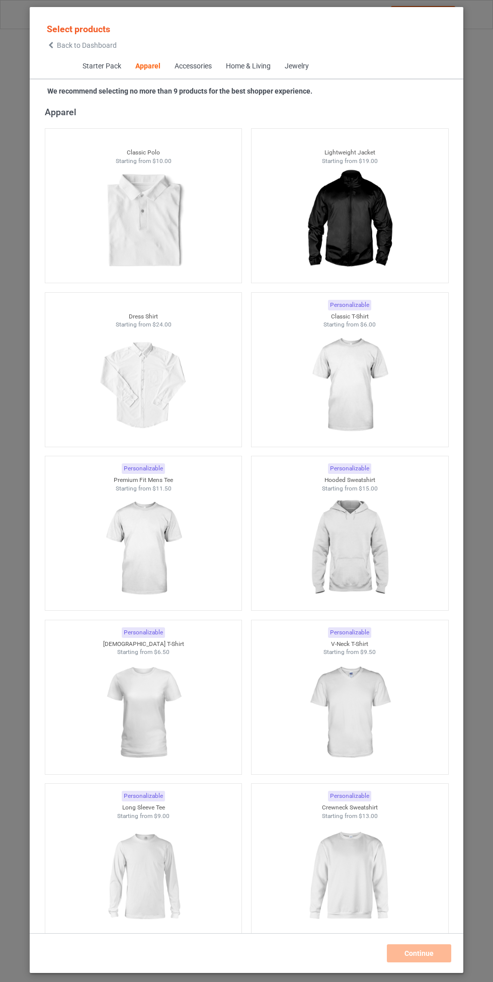
click at [363, 549] on img at bounding box center [349, 548] width 90 height 113
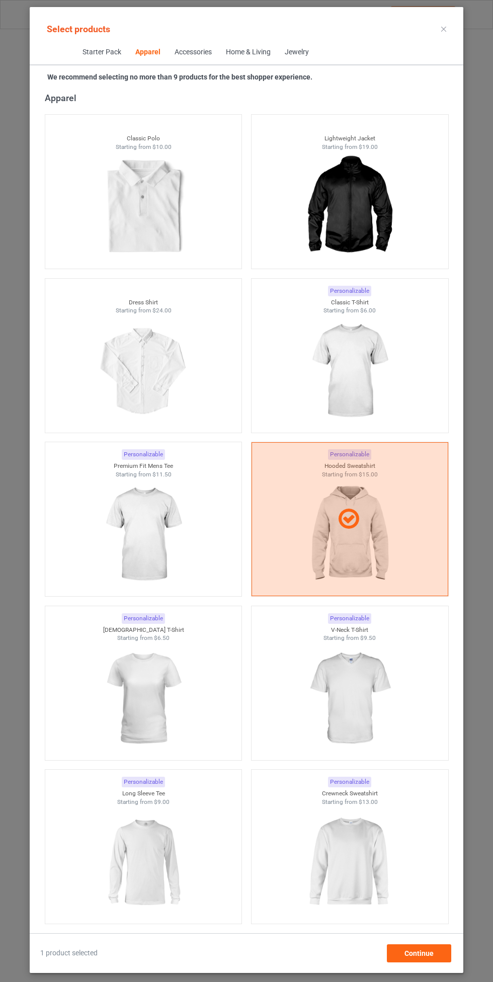
click at [356, 360] on img at bounding box center [349, 371] width 90 height 113
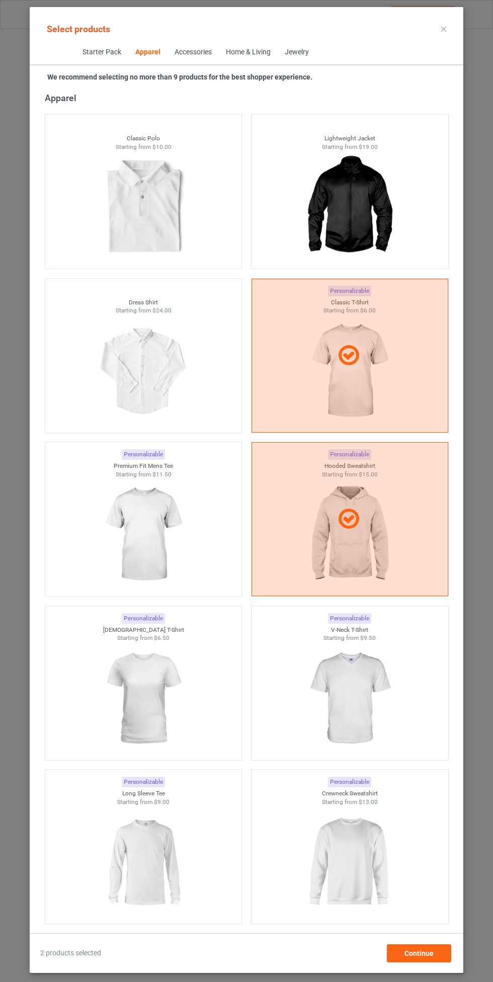
click at [158, 533] on img at bounding box center [143, 534] width 90 height 113
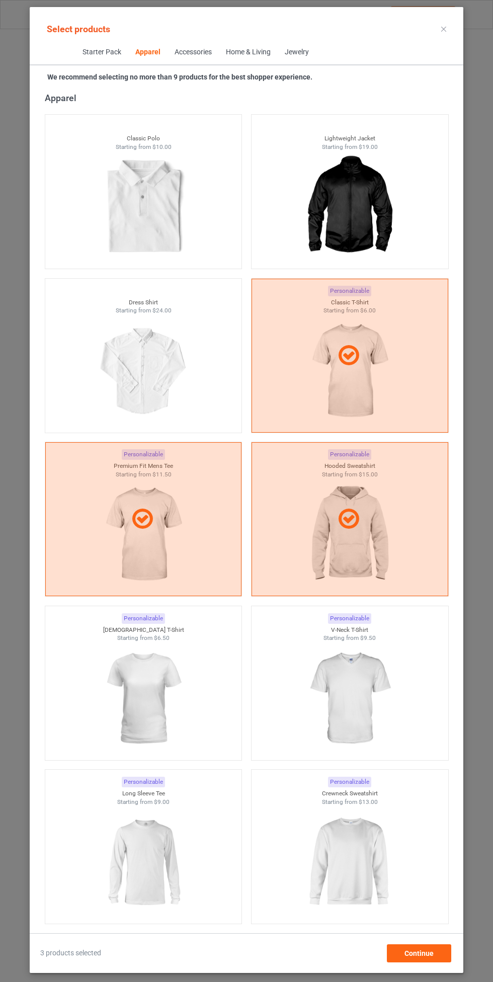
click at [360, 684] on img at bounding box center [349, 698] width 90 height 113
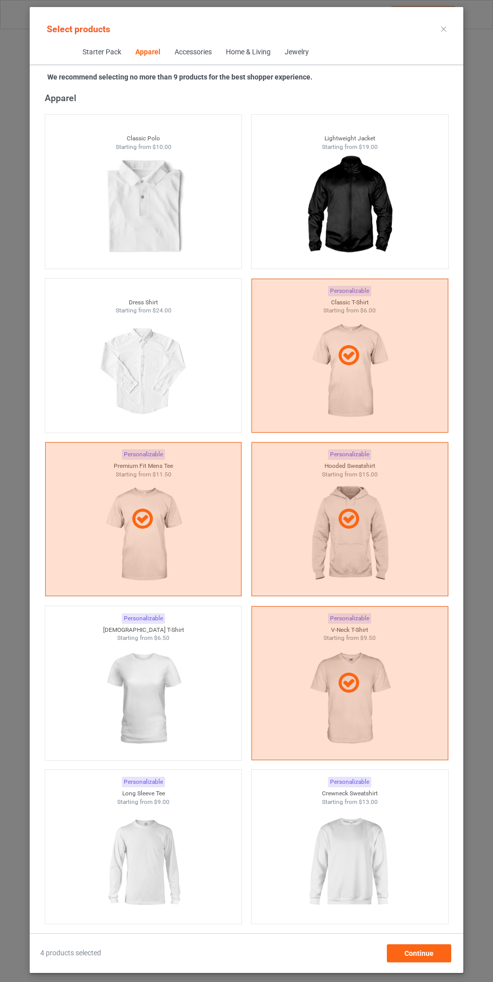
click at [135, 708] on img at bounding box center [143, 698] width 90 height 113
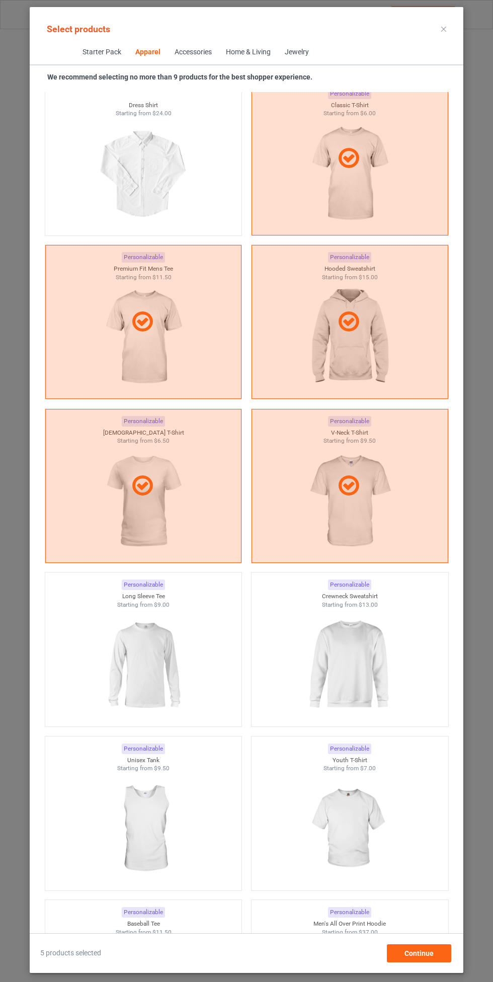
scroll to position [757, 0]
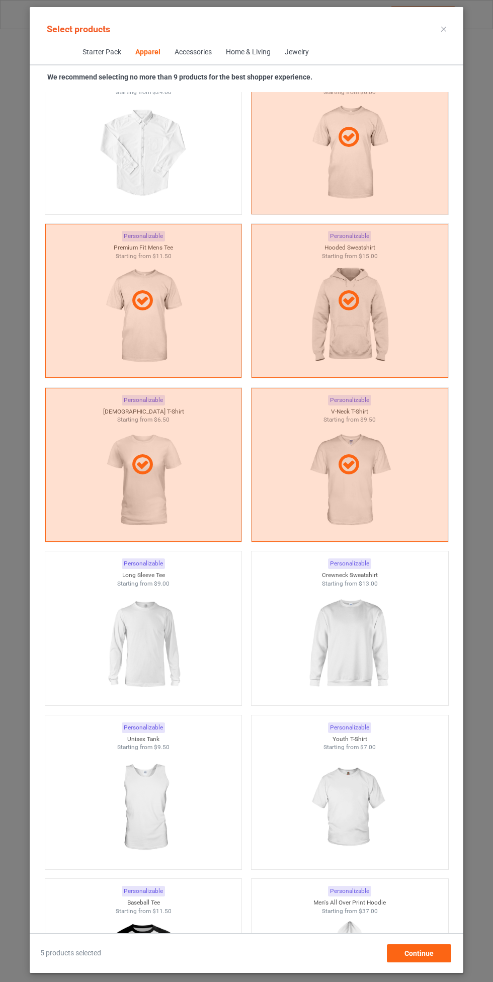
click at [361, 639] on img at bounding box center [349, 644] width 90 height 113
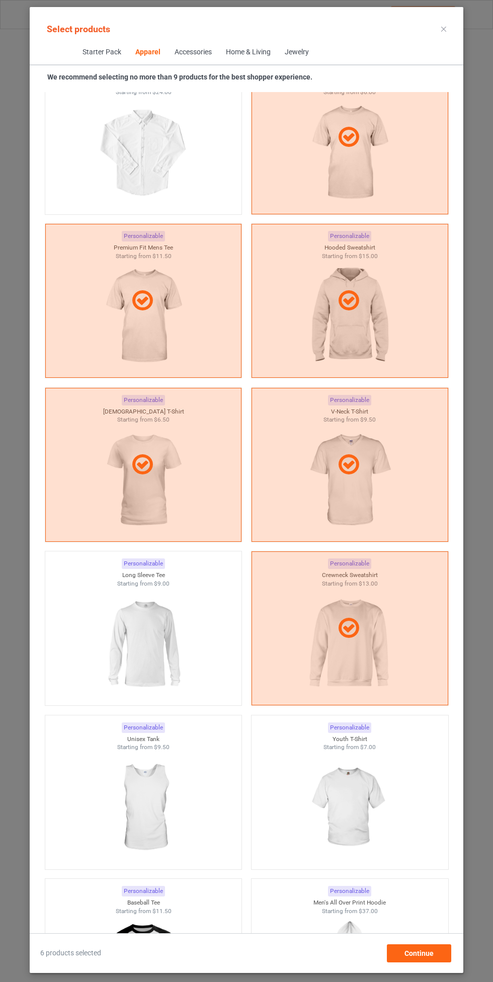
click at [164, 648] on img at bounding box center [143, 644] width 90 height 113
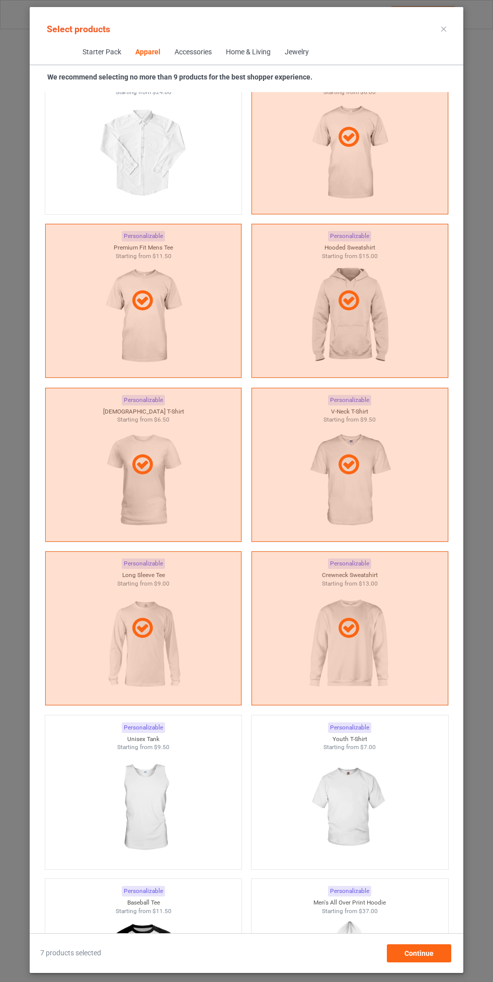
click at [367, 800] on img at bounding box center [349, 807] width 90 height 113
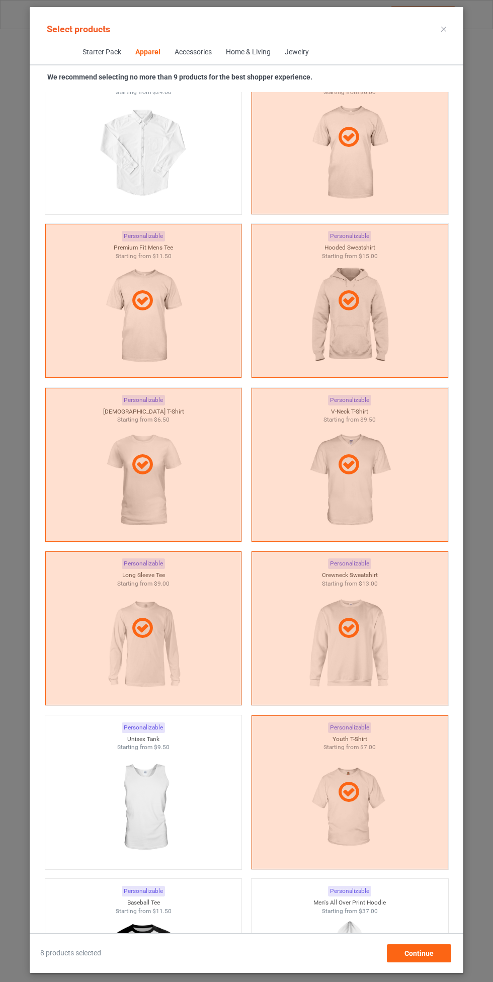
click at [135, 819] on img at bounding box center [143, 807] width 90 height 113
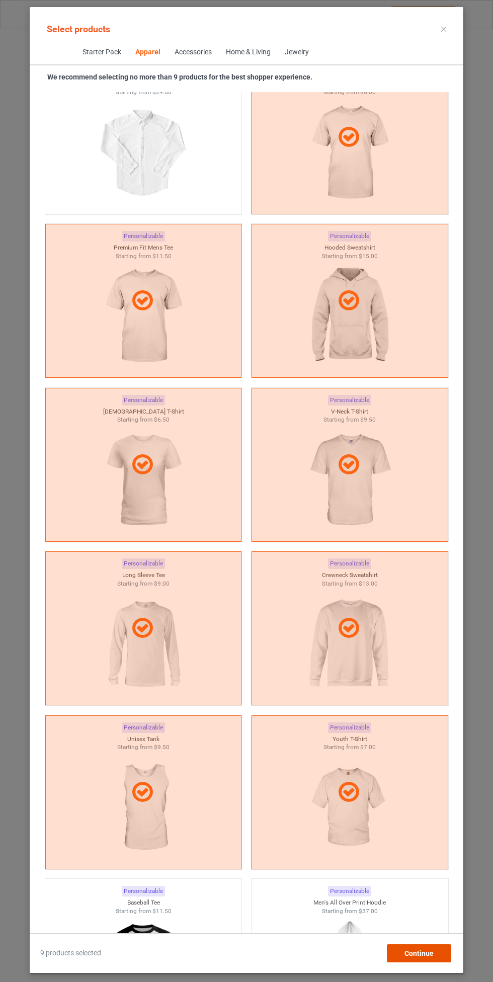
click at [425, 958] on div "Continue" at bounding box center [419, 953] width 64 height 18
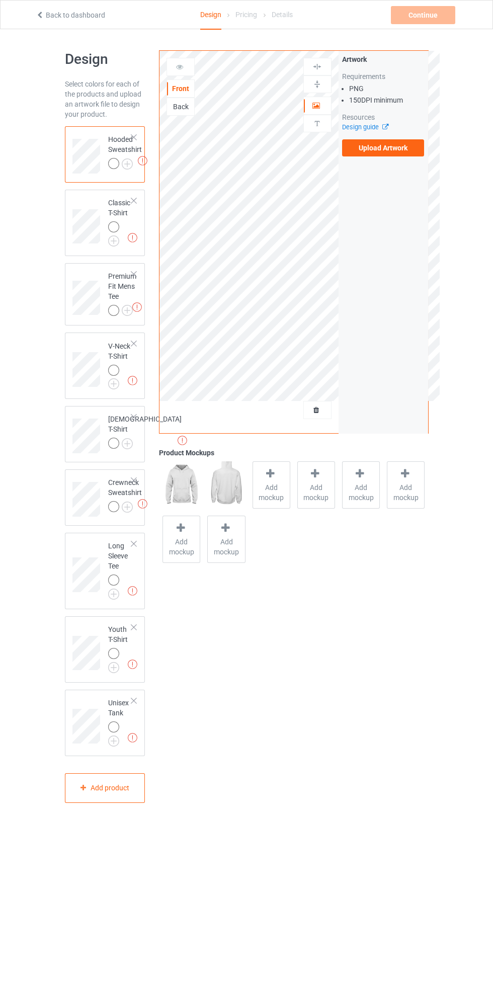
click at [0, 0] on img at bounding box center [0, 0] width 0 height 0
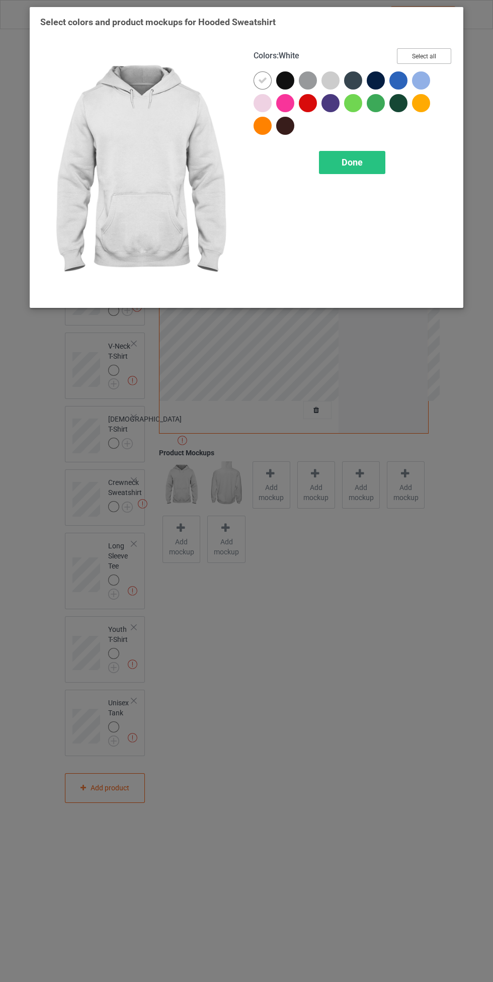
click at [435, 61] on button "Select all" at bounding box center [424, 56] width 54 height 16
click at [352, 162] on span "Done" at bounding box center [352, 162] width 21 height 11
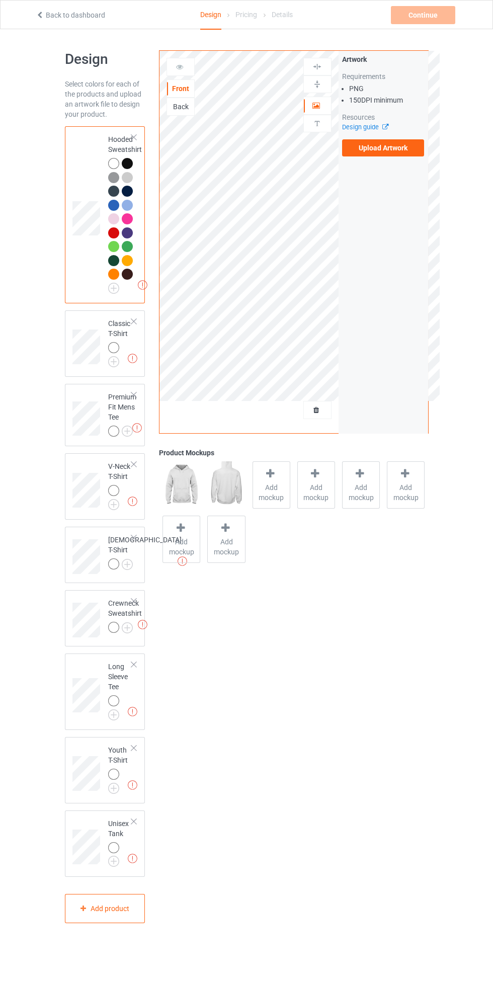
click at [0, 0] on img at bounding box center [0, 0] width 0 height 0
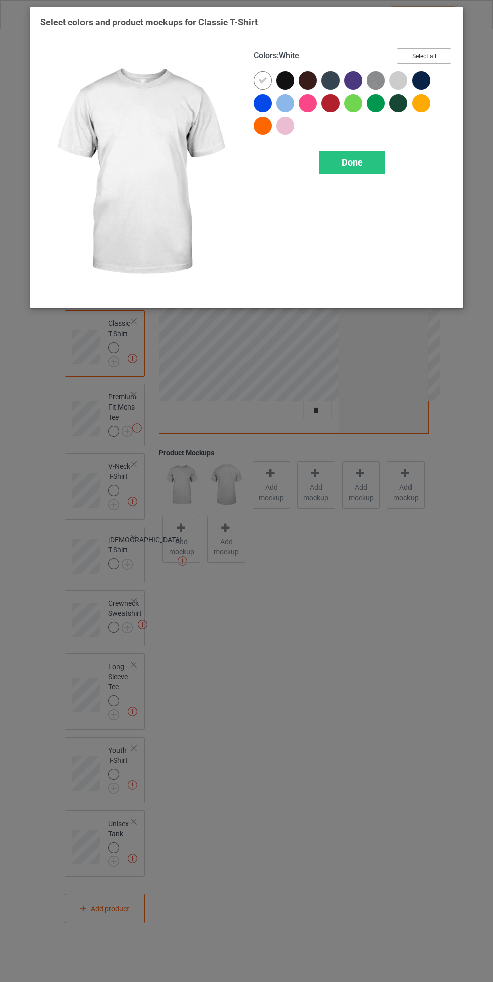
click at [445, 58] on button "Select all" at bounding box center [424, 56] width 54 height 16
click at [352, 162] on span "Done" at bounding box center [352, 162] width 21 height 11
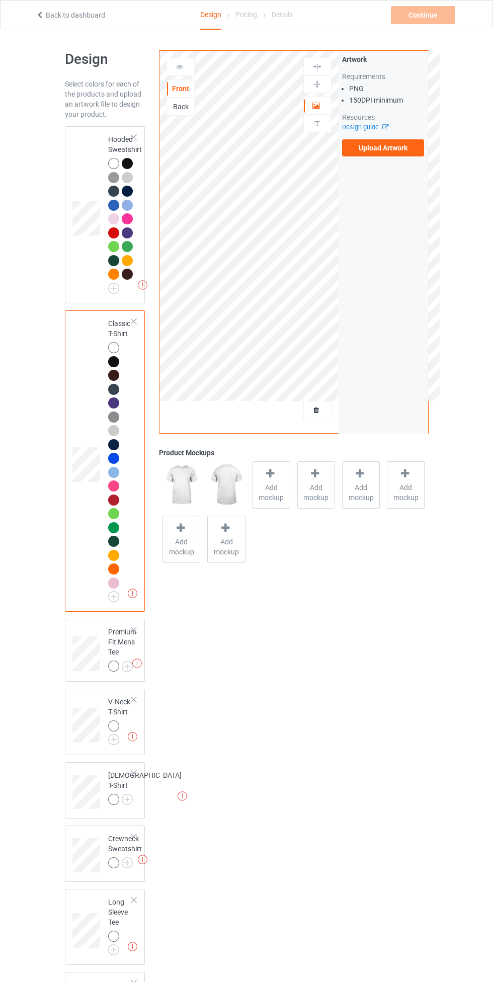
click at [0, 0] on img at bounding box center [0, 0] width 0 height 0
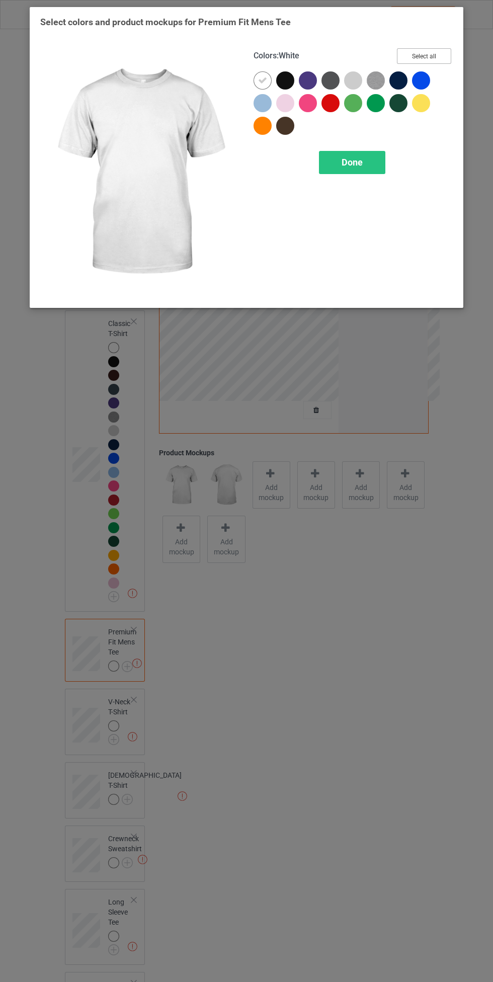
click at [436, 53] on button "Select all" at bounding box center [424, 56] width 54 height 16
click at [372, 155] on div "Done" at bounding box center [352, 162] width 66 height 23
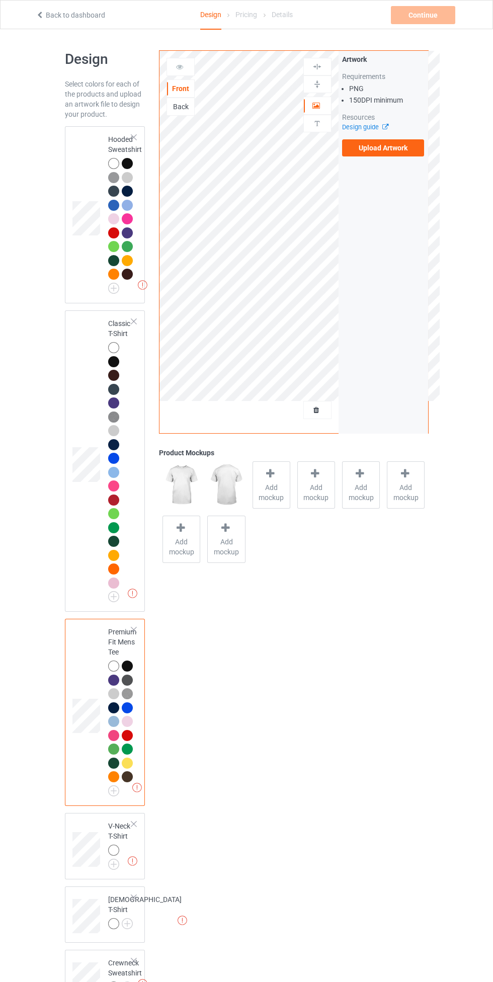
click at [0, 0] on img at bounding box center [0, 0] width 0 height 0
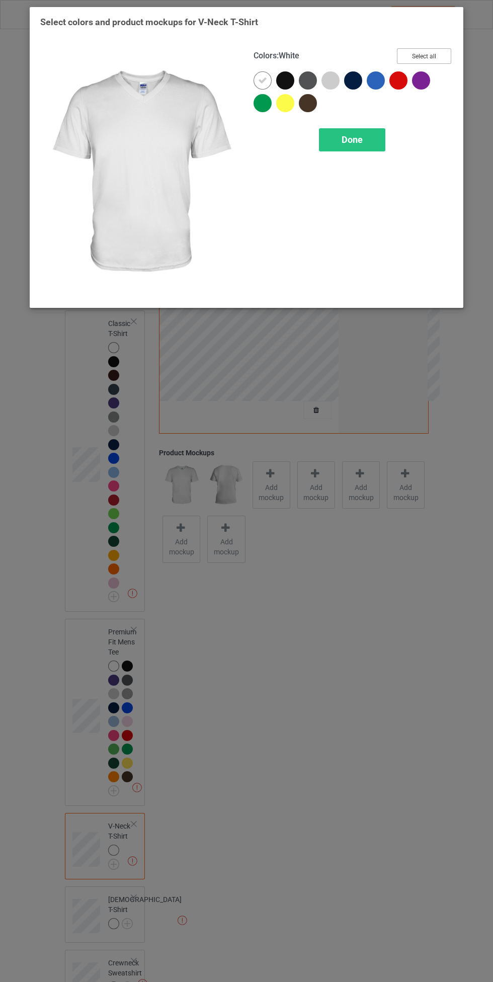
click at [437, 57] on button "Select all" at bounding box center [424, 56] width 54 height 16
click at [363, 136] on div "Done" at bounding box center [352, 139] width 66 height 23
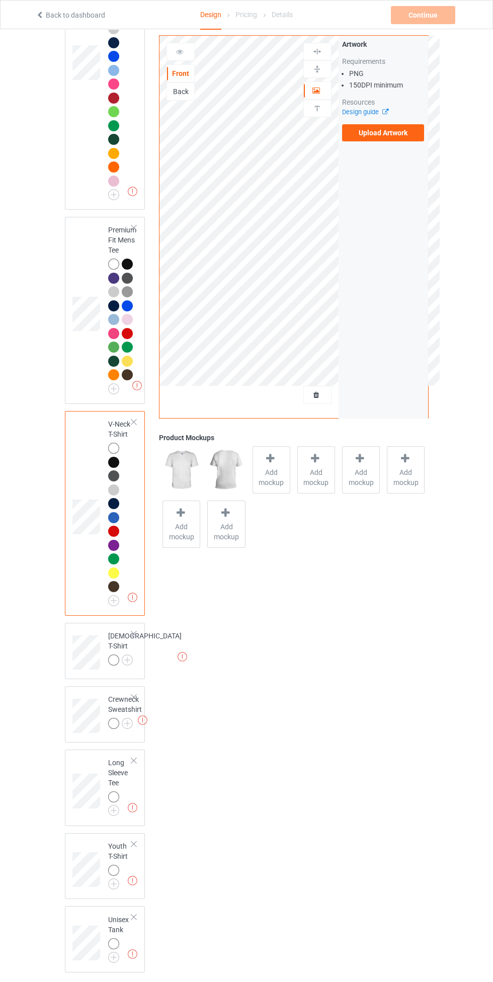
scroll to position [472, 0]
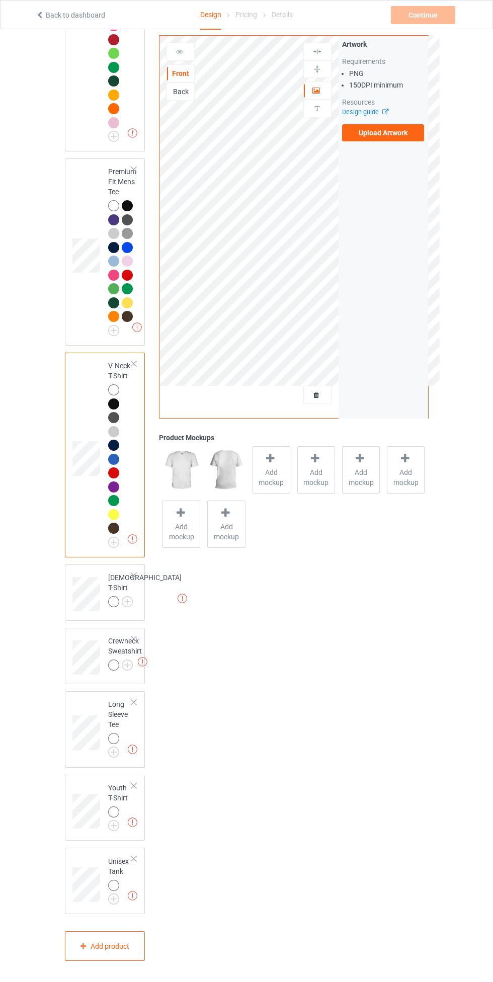
click at [0, 0] on img at bounding box center [0, 0] width 0 height 0
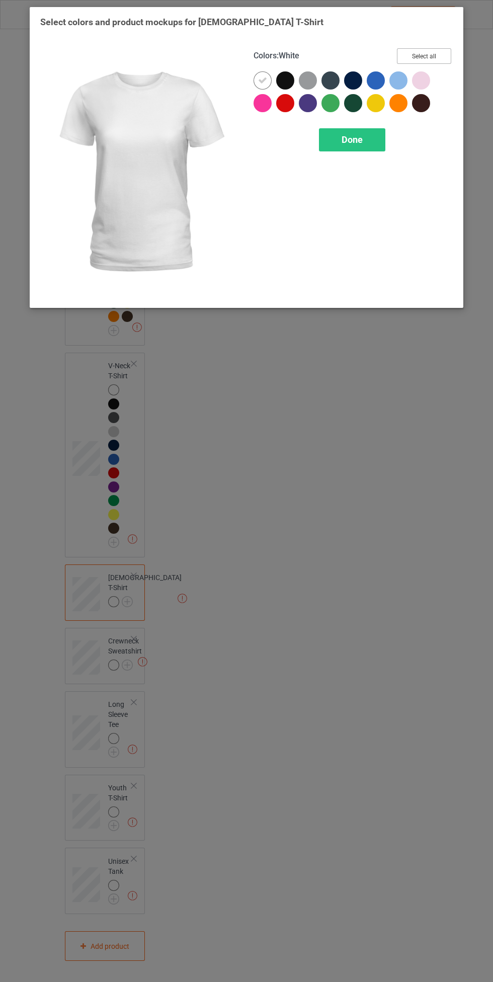
click at [447, 56] on button "Select all" at bounding box center [424, 56] width 54 height 16
click at [372, 137] on div "Done" at bounding box center [352, 139] width 66 height 23
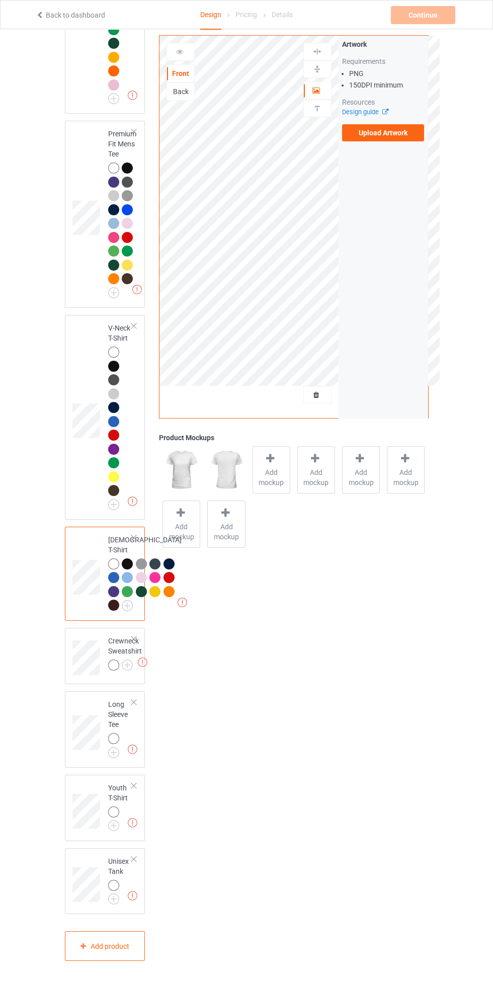
scroll to position [680, 0]
click at [0, 0] on img at bounding box center [0, 0] width 0 height 0
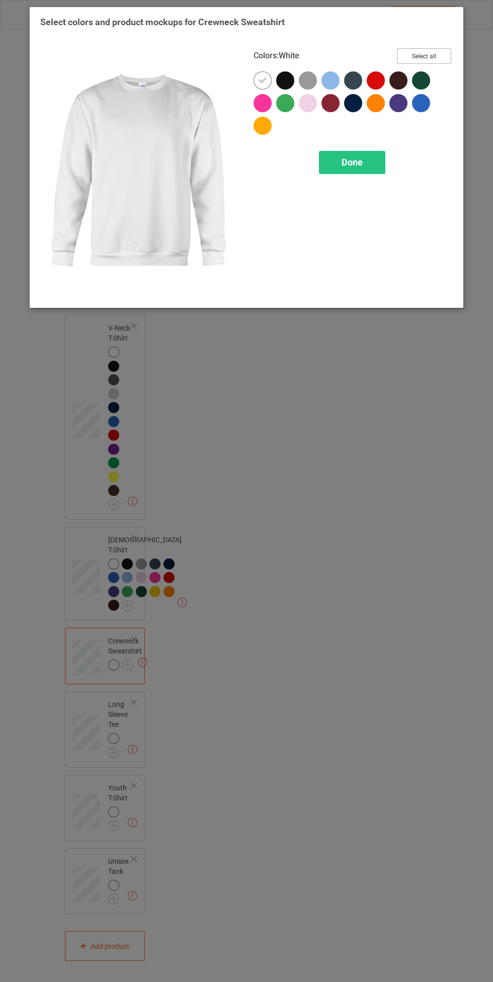
click at [440, 54] on button "Select all" at bounding box center [424, 56] width 54 height 16
click at [377, 151] on div "Done" at bounding box center [352, 162] width 66 height 23
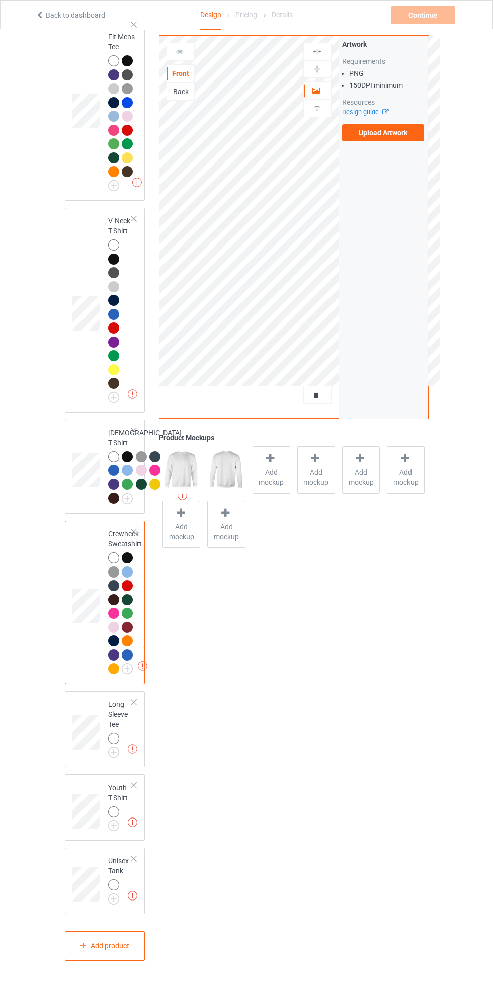
scroll to position [787, 0]
click at [0, 0] on img at bounding box center [0, 0] width 0 height 0
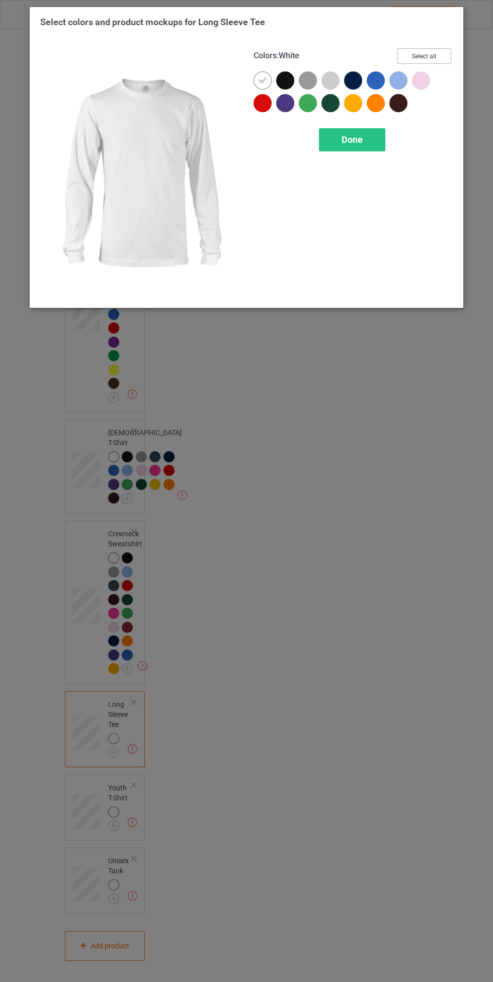
click at [440, 51] on button "Select all" at bounding box center [424, 56] width 54 height 16
click at [358, 137] on span "Done" at bounding box center [352, 139] width 21 height 11
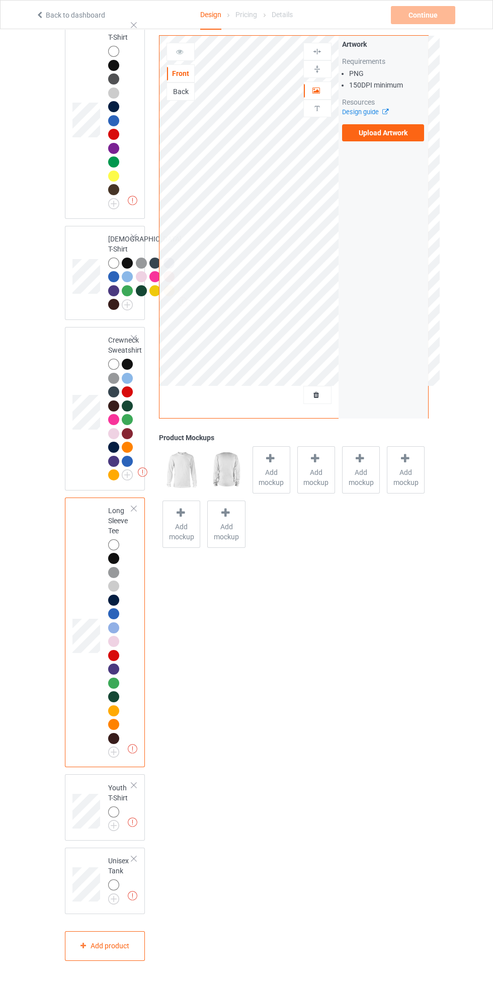
scroll to position [981, 0]
click at [0, 0] on img at bounding box center [0, 0] width 0 height 0
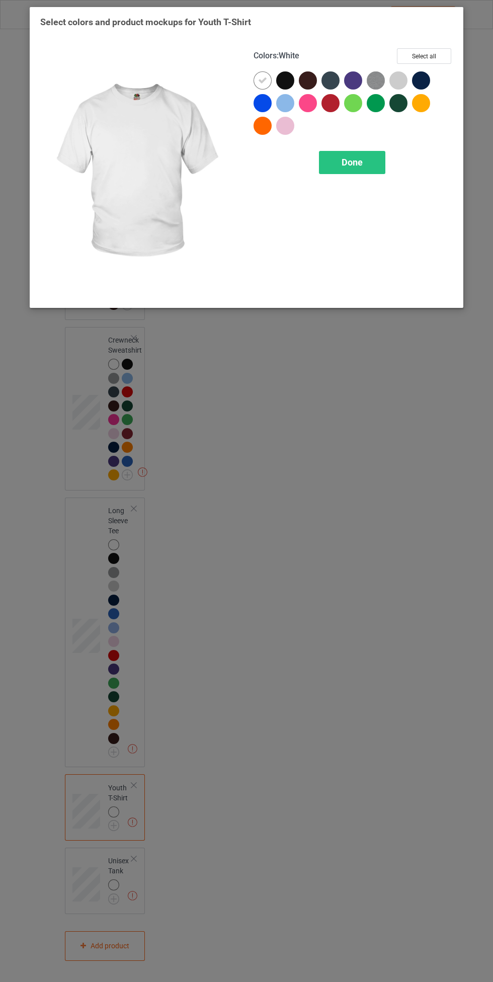
click at [451, 48] on div "Colors : White Select all" at bounding box center [353, 59] width 199 height 23
click at [372, 151] on div "Done" at bounding box center [352, 162] width 66 height 23
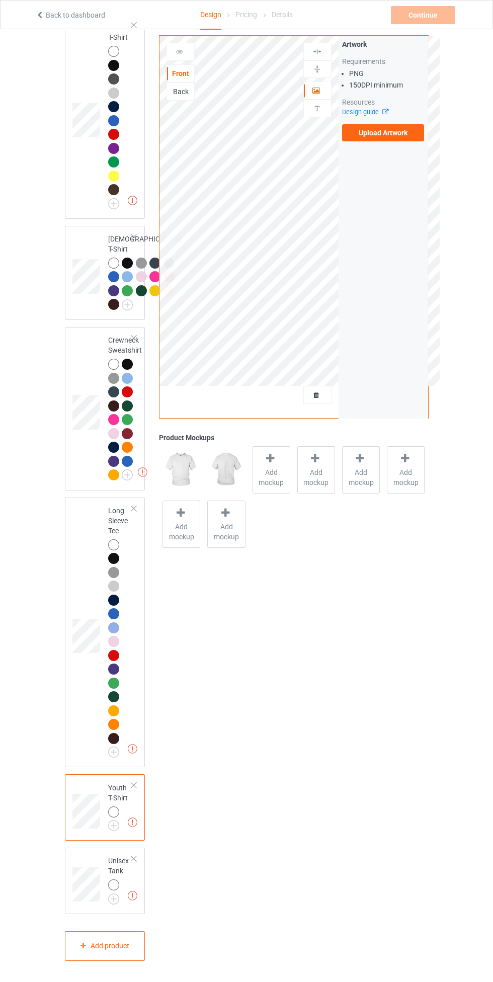
click at [0, 0] on img at bounding box center [0, 0] width 0 height 0
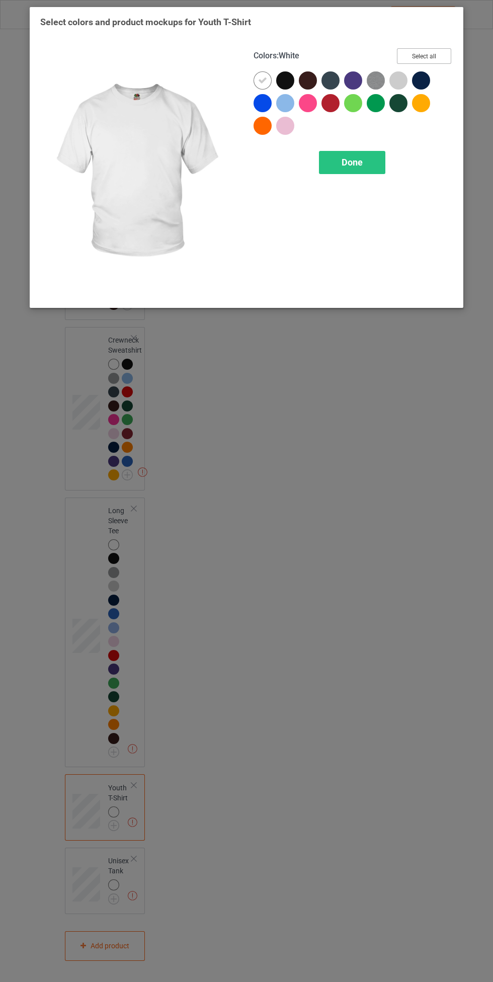
click at [448, 51] on button "Select all" at bounding box center [424, 56] width 54 height 16
click at [371, 163] on div "Done" at bounding box center [352, 162] width 66 height 23
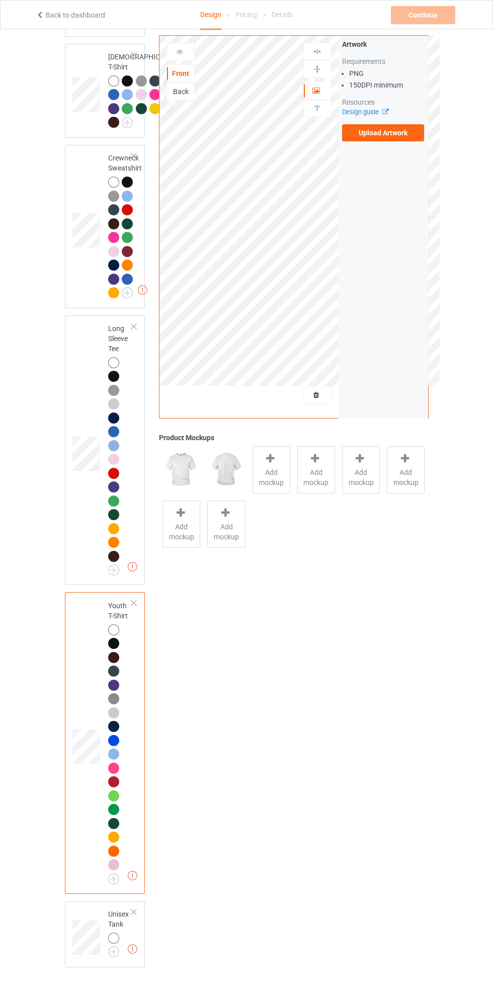
scroll to position [1216, 0]
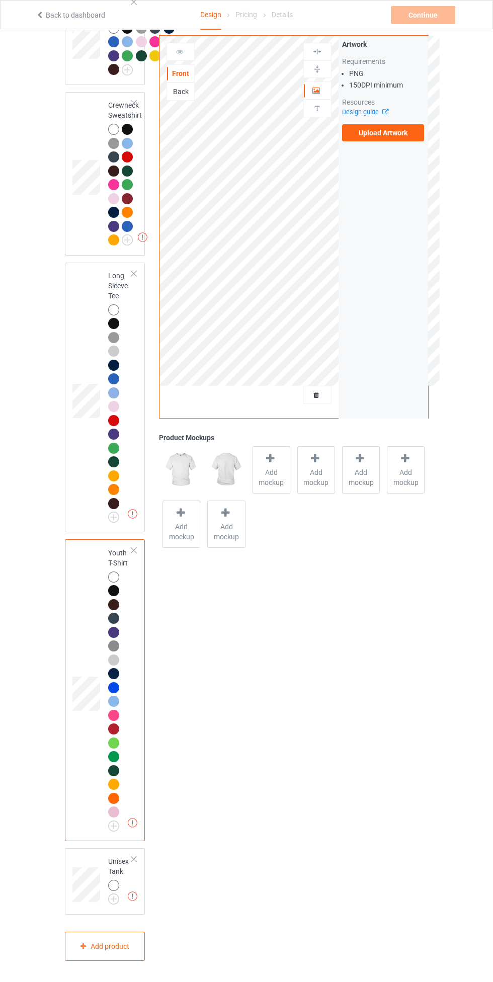
click at [0, 0] on img at bounding box center [0, 0] width 0 height 0
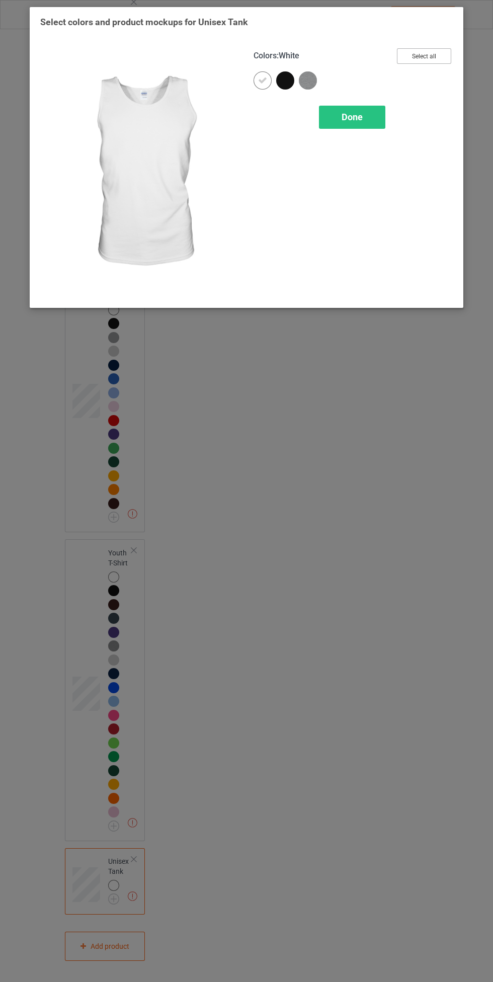
click at [440, 55] on button "Select all" at bounding box center [424, 56] width 54 height 16
click at [360, 116] on span "Done" at bounding box center [352, 117] width 21 height 11
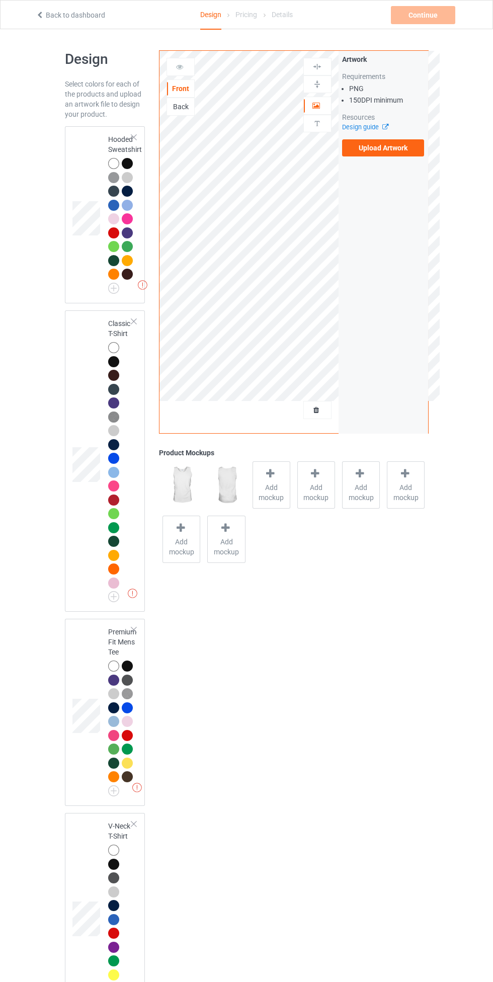
click at [111, 164] on div at bounding box center [113, 163] width 11 height 11
click at [397, 149] on label "Upload Artwork" at bounding box center [383, 147] width 82 height 17
click at [0, 0] on input "Upload Artwork" at bounding box center [0, 0] width 0 height 0
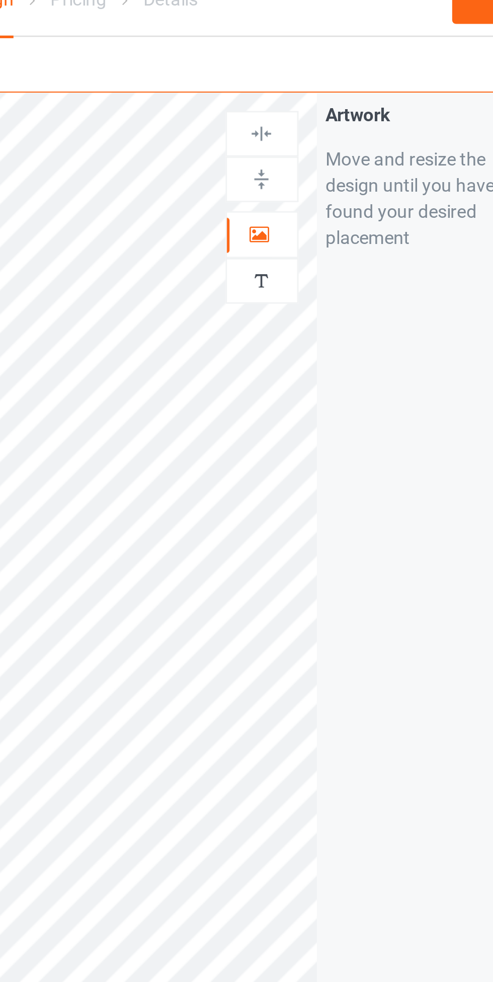
click at [319, 101] on icon at bounding box center [316, 104] width 9 height 7
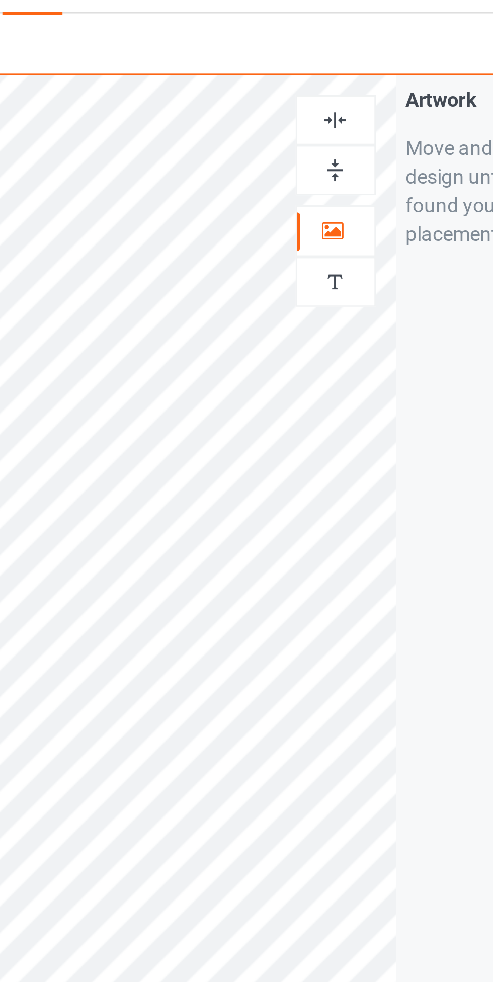
click at [327, 65] on div at bounding box center [317, 67] width 27 height 10
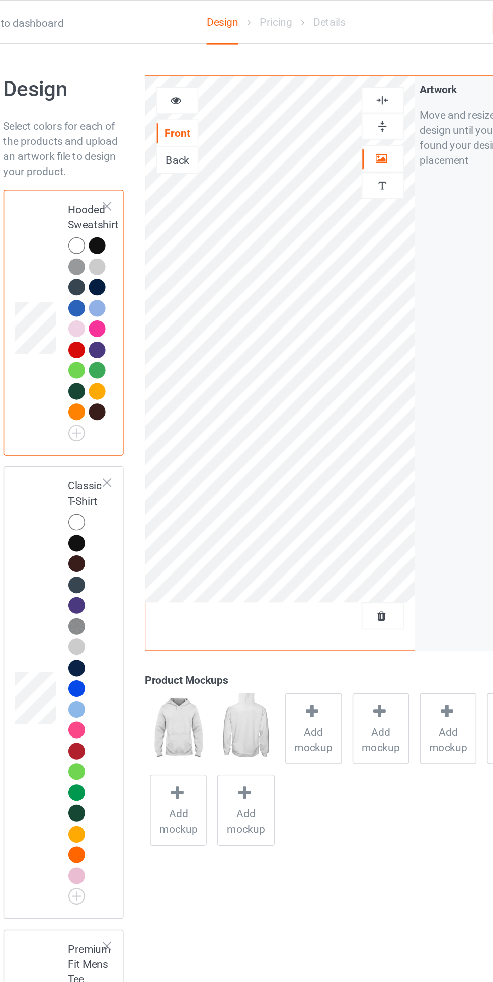
click at [116, 348] on div at bounding box center [113, 347] width 11 height 11
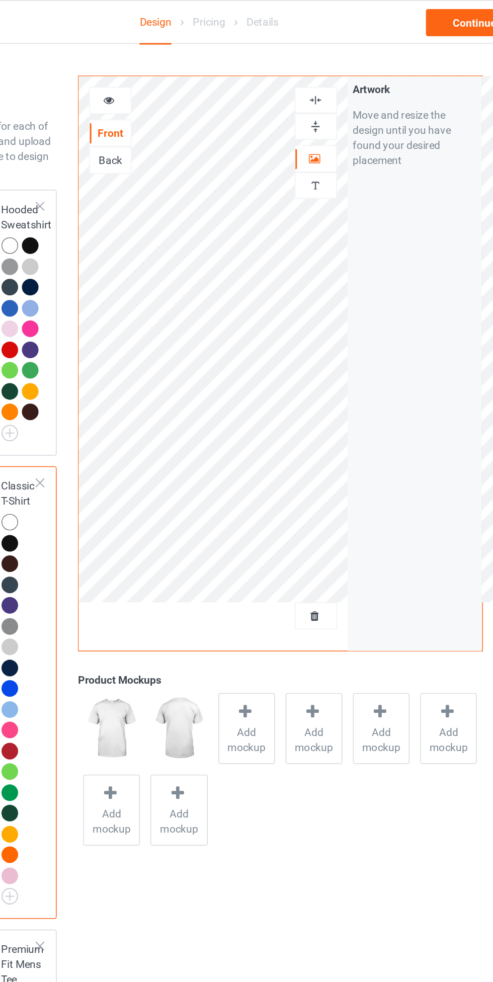
click at [179, 67] on icon at bounding box center [180, 65] width 9 height 7
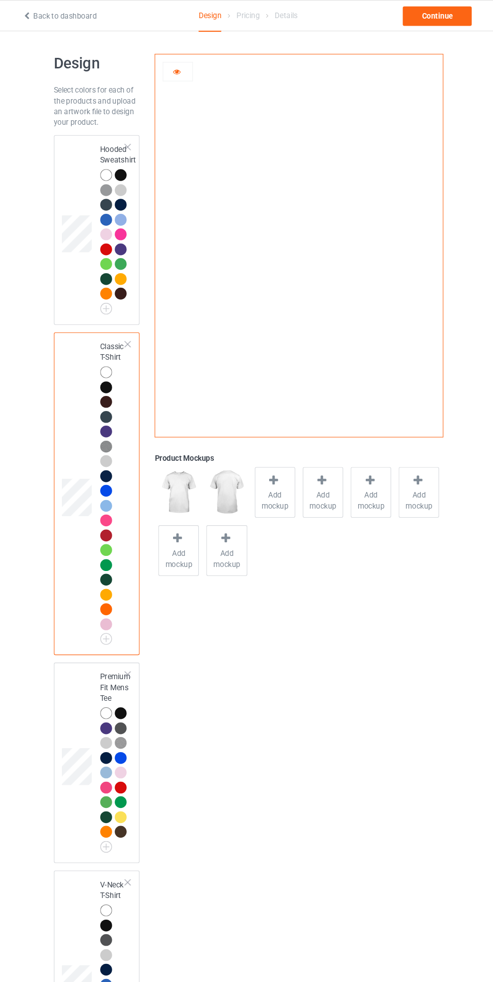
click at [114, 162] on div at bounding box center [113, 163] width 11 height 11
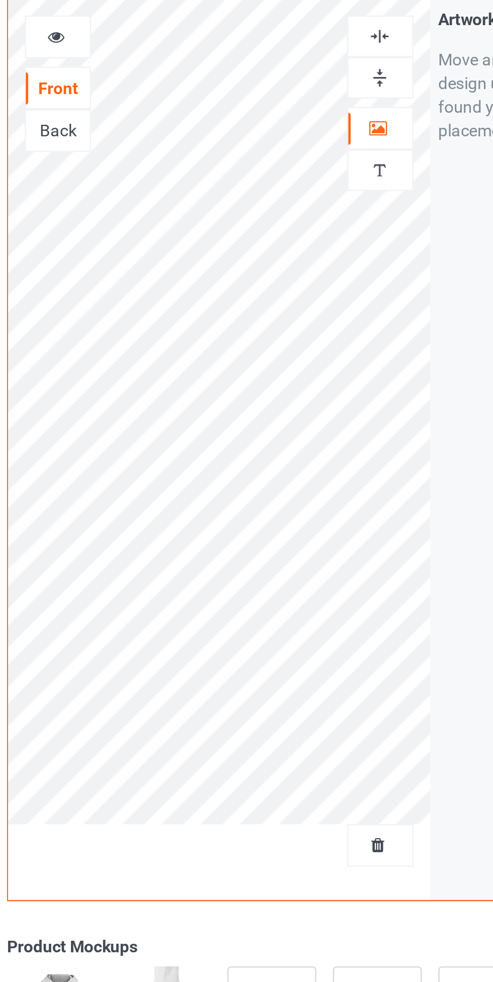
click at [323, 63] on div at bounding box center [317, 67] width 27 height 10
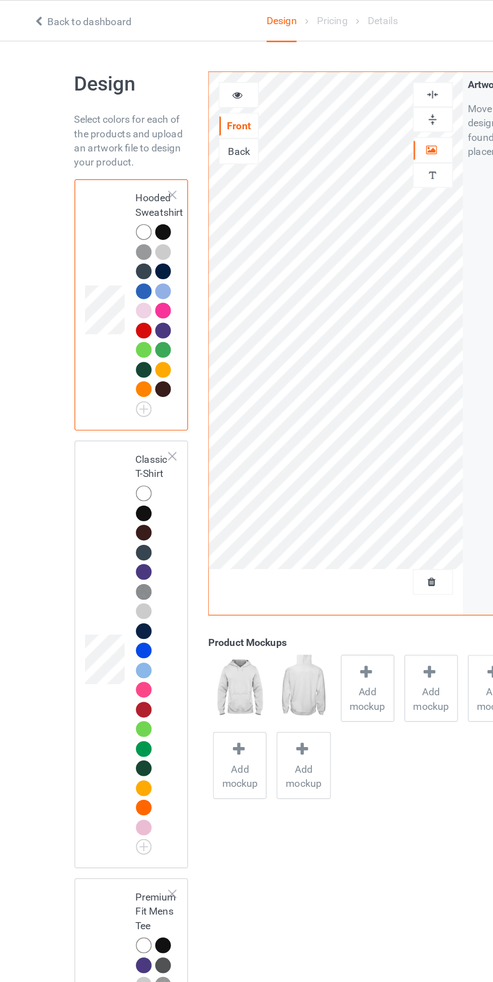
click at [112, 347] on div at bounding box center [113, 347] width 11 height 11
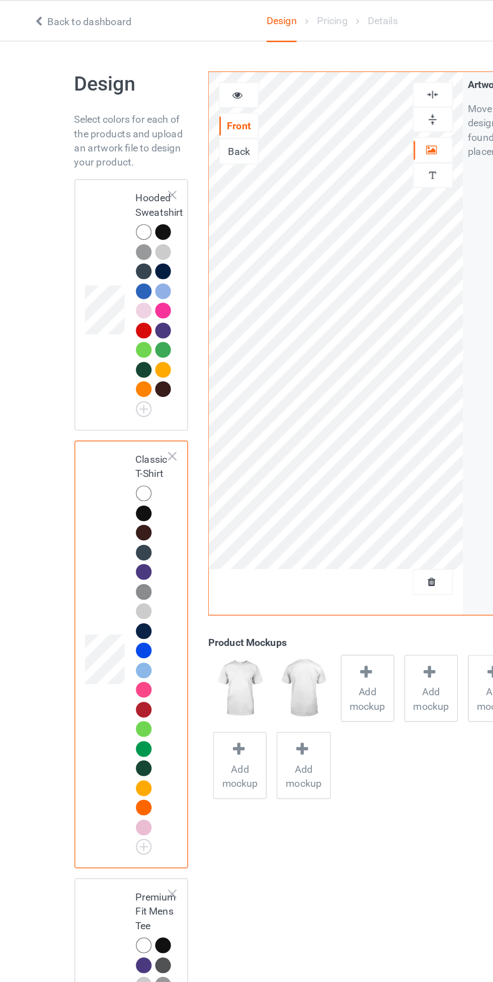
click at [320, 66] on img at bounding box center [317, 67] width 10 height 10
click at [183, 65] on icon at bounding box center [180, 65] width 9 height 7
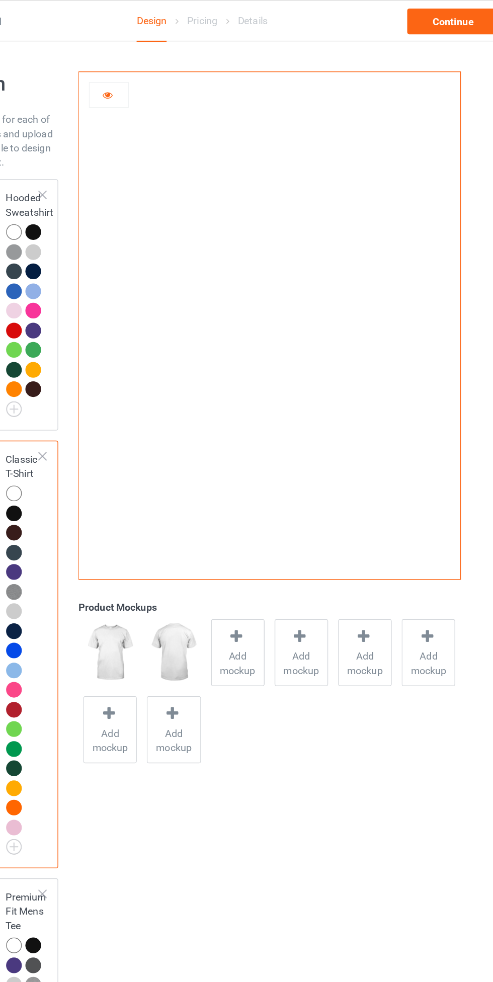
click at [180, 64] on icon at bounding box center [180, 65] width 9 height 7
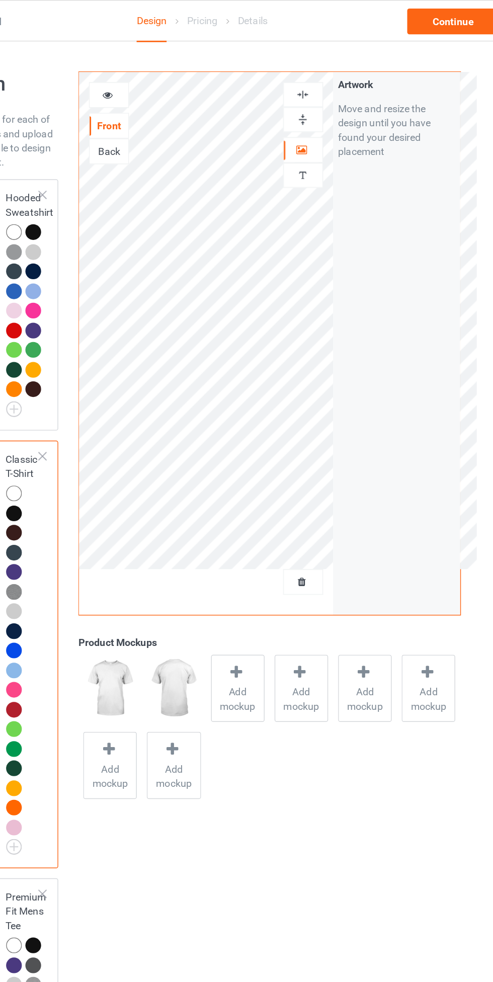
click at [278, 480] on div at bounding box center [271, 475] width 14 height 15
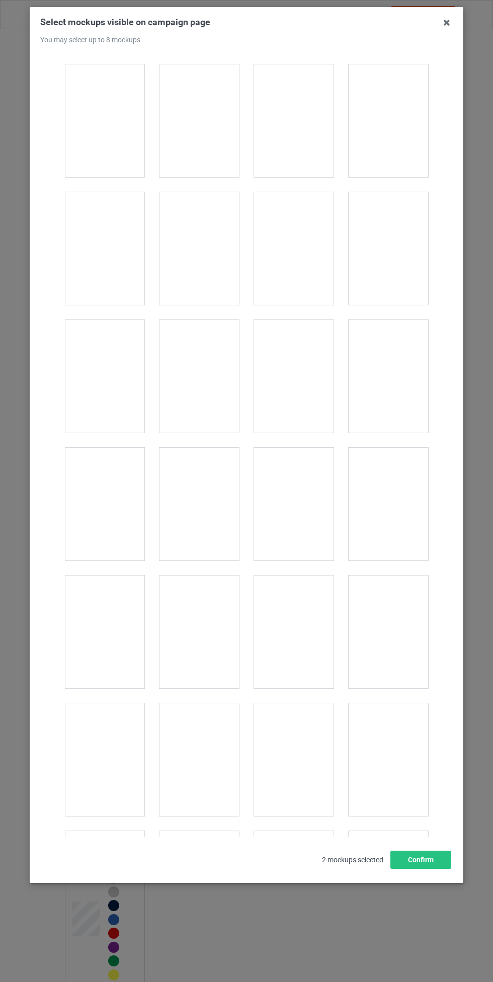
scroll to position [640, 0]
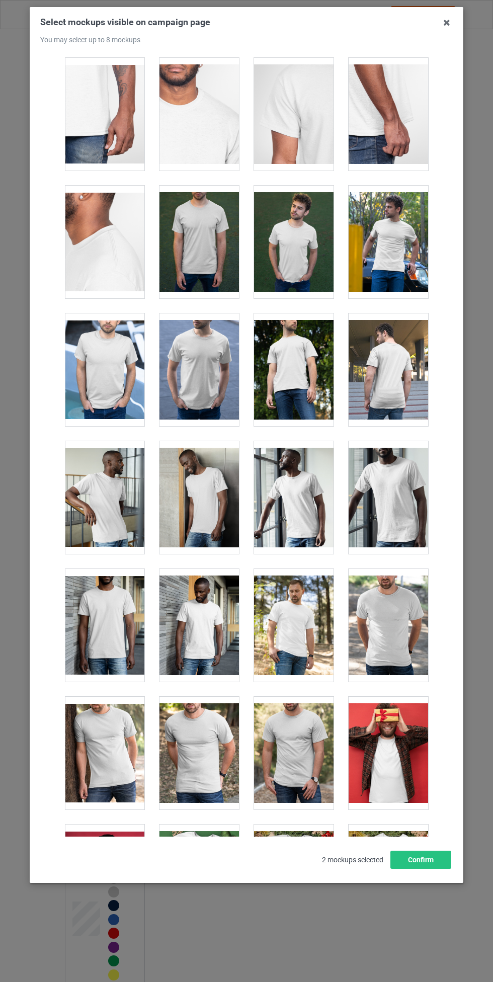
click at [189, 361] on div at bounding box center [198, 369] width 79 height 113
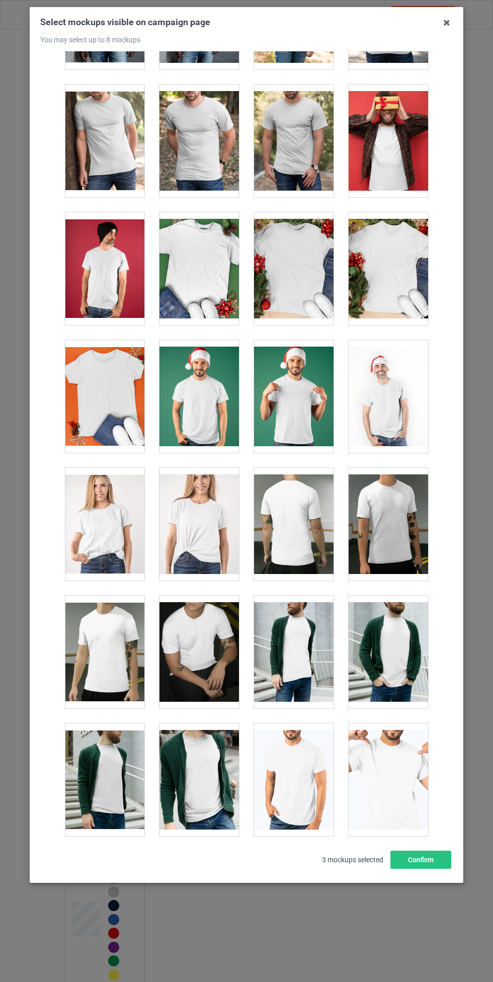
scroll to position [1252, 0]
click at [209, 401] on div at bounding box center [198, 396] width 79 height 113
click at [207, 503] on div at bounding box center [198, 524] width 79 height 113
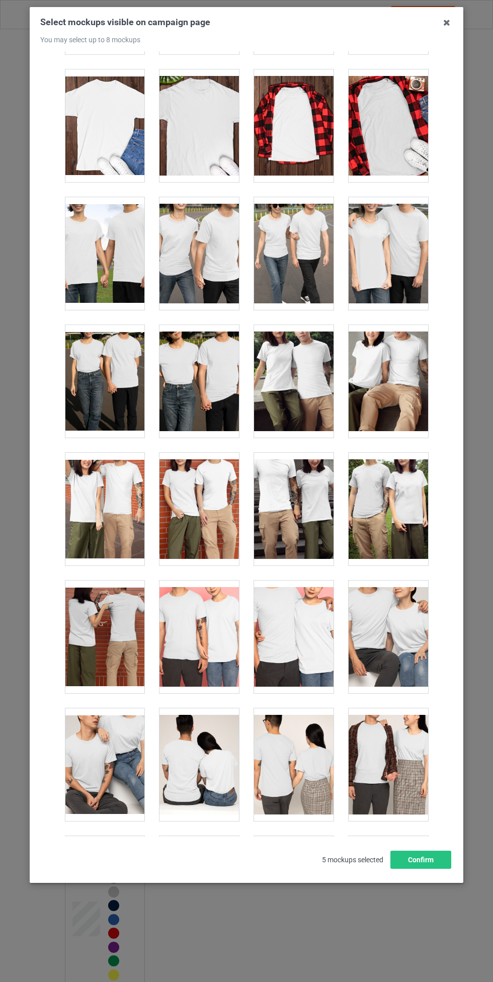
scroll to position [3201, 0]
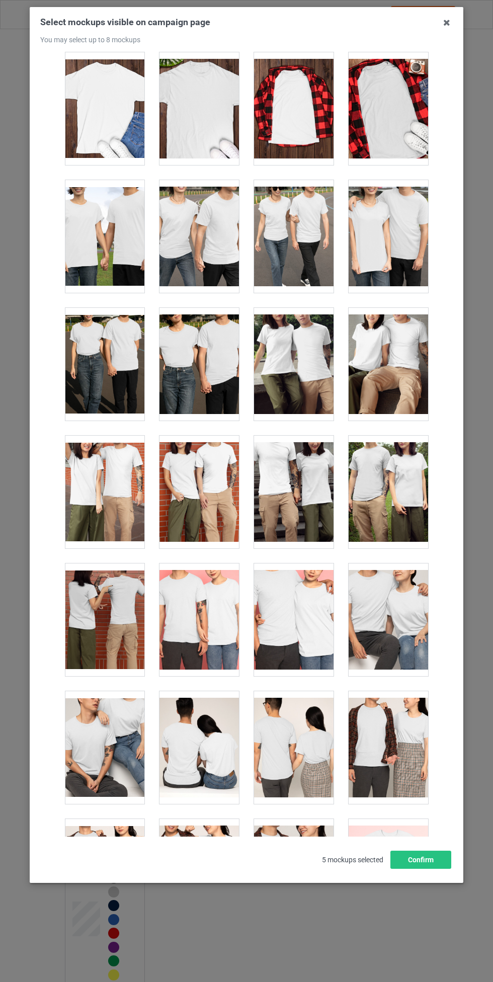
click at [392, 239] on div at bounding box center [388, 236] width 79 height 113
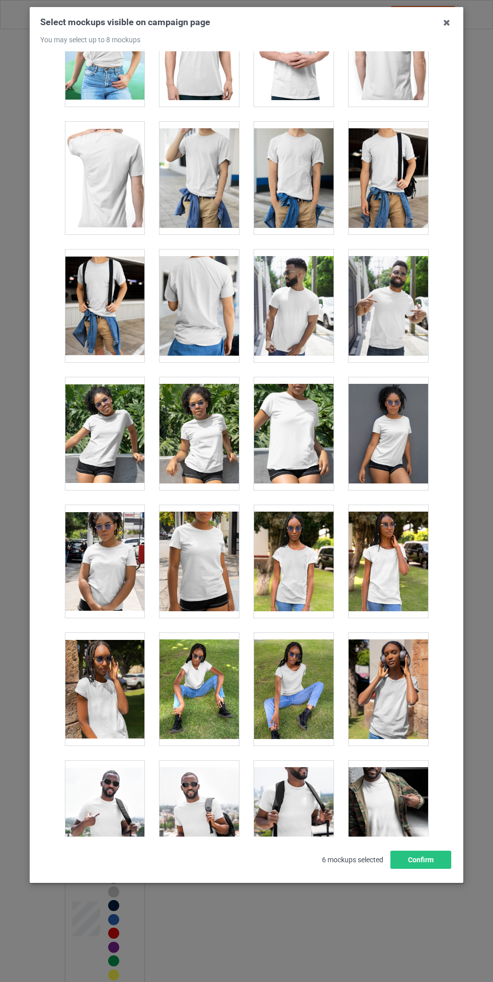
scroll to position [5689, 0]
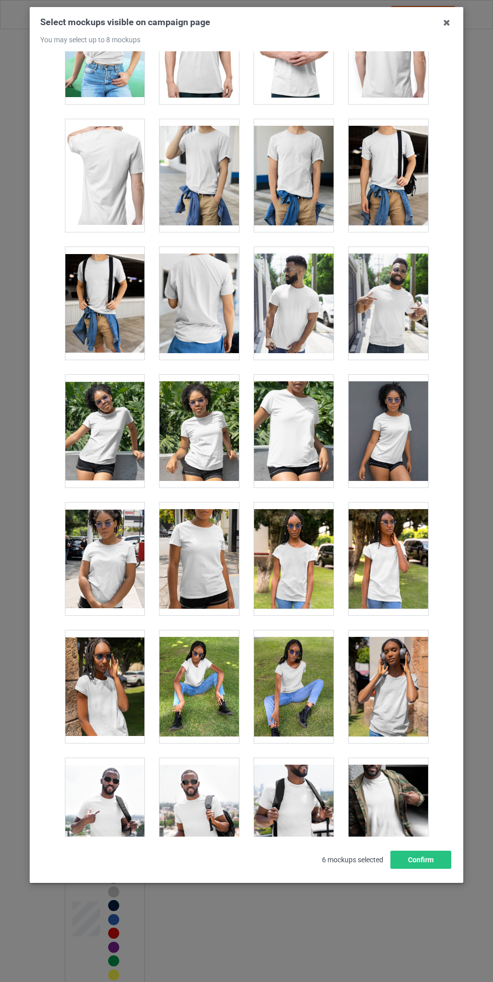
click at [101, 551] on div at bounding box center [104, 559] width 79 height 113
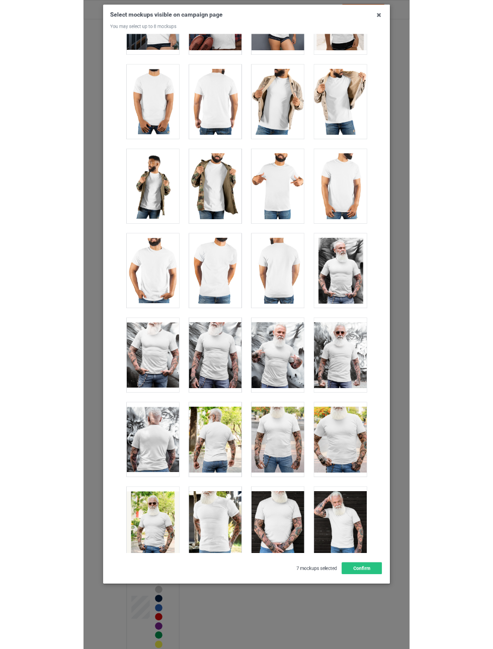
scroll to position [7629, 0]
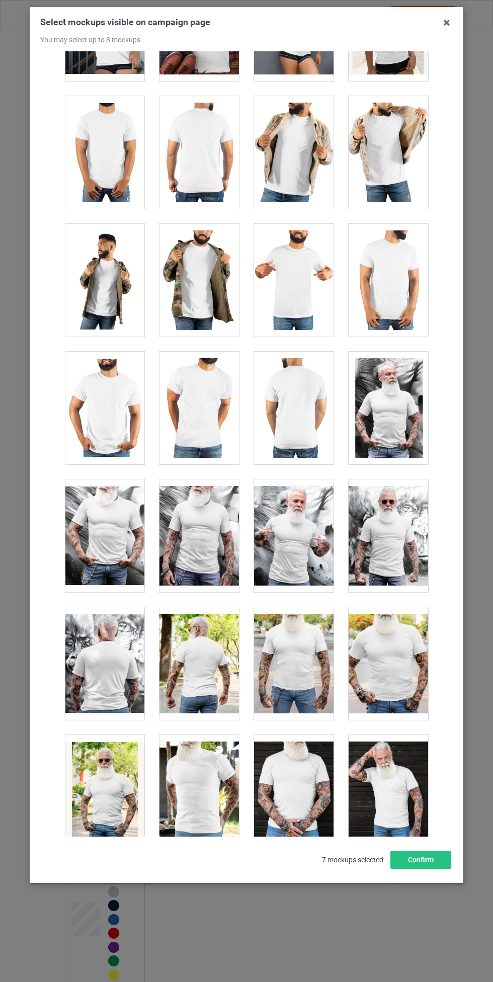
click at [318, 512] on div at bounding box center [293, 535] width 79 height 113
click at [432, 867] on button "Confirm" at bounding box center [420, 860] width 61 height 18
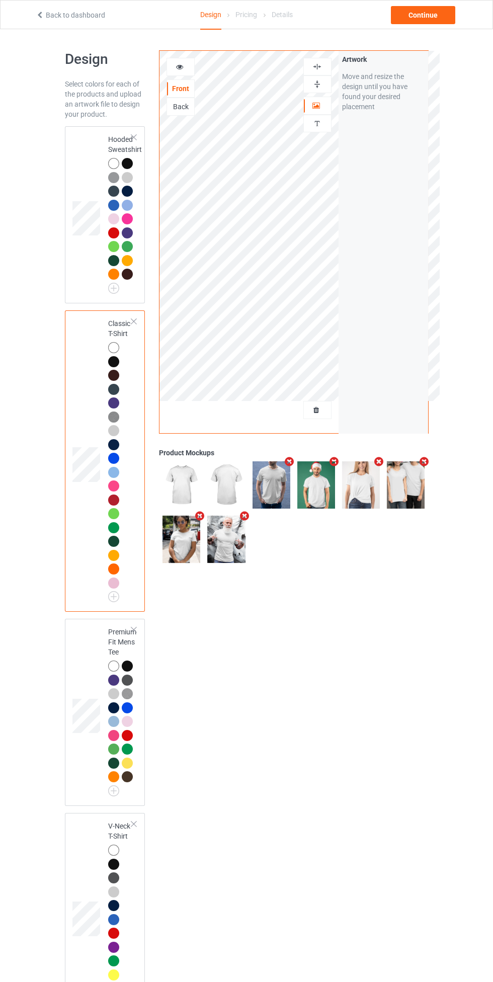
click at [316, 66] on img at bounding box center [317, 67] width 10 height 10
click at [431, 11] on div "Continue" at bounding box center [423, 15] width 64 height 18
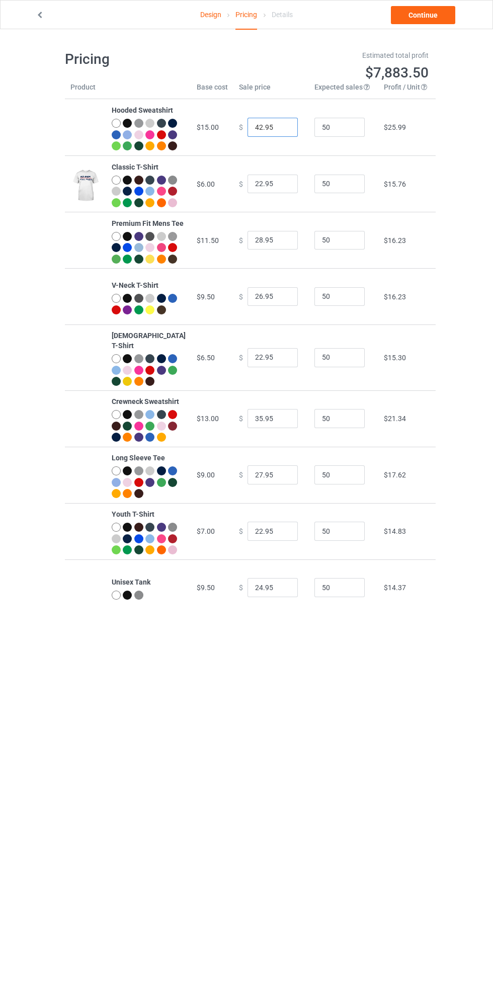
click at [247, 133] on input "42.95" at bounding box center [272, 127] width 50 height 19
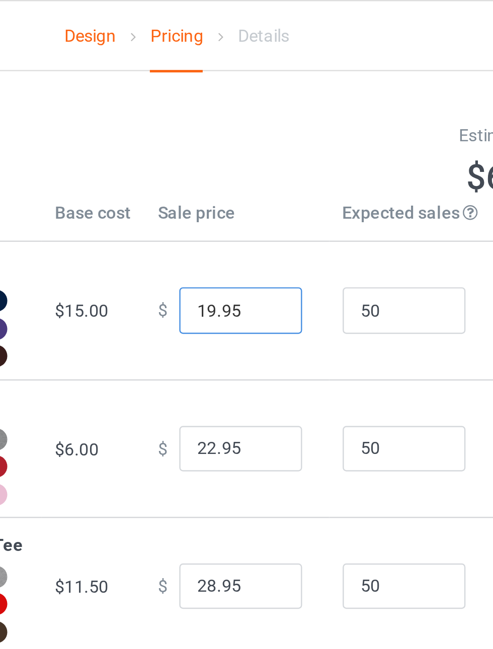
type input "19.95"
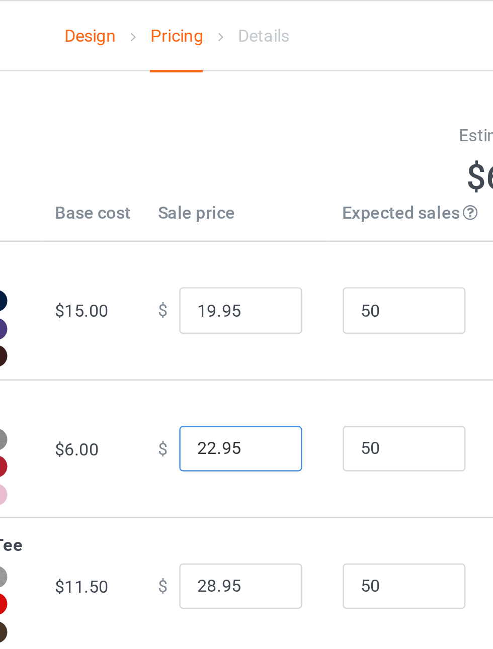
click at [247, 194] on input "22.95" at bounding box center [272, 184] width 50 height 19
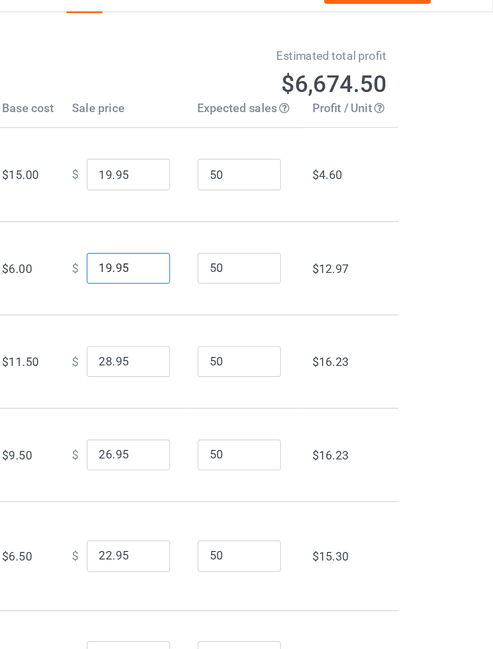
type input "19.95"
click at [252, 130] on input "19.95" at bounding box center [272, 127] width 50 height 19
click at [274, 136] on input "39.95" at bounding box center [272, 127] width 50 height 19
type input "39.99"
click at [249, 194] on input "19.95" at bounding box center [272, 184] width 50 height 19
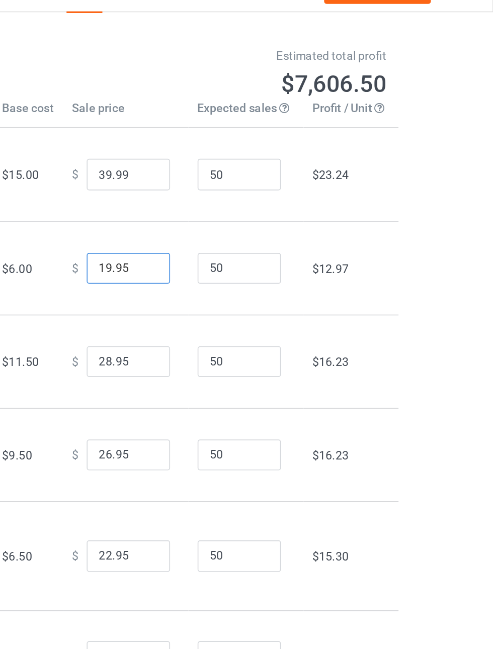
click at [274, 194] on input "19.95" at bounding box center [272, 184] width 50 height 19
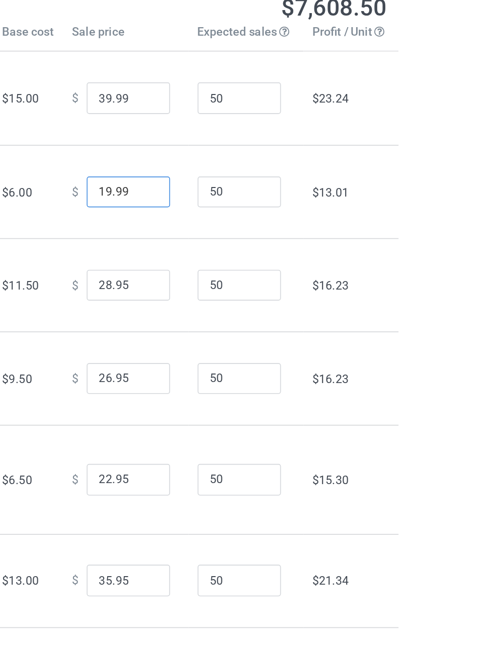
type input "19.99"
click at [248, 250] on input "28.95" at bounding box center [272, 240] width 50 height 19
click at [274, 250] on input "25.95" at bounding box center [272, 240] width 50 height 19
type input "25.99"
click at [253, 306] on input "26.95" at bounding box center [272, 296] width 50 height 19
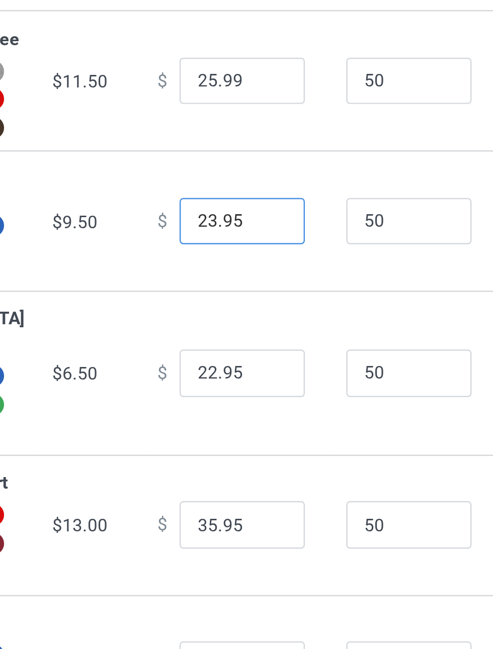
click at [270, 306] on input "23.95" at bounding box center [272, 296] width 50 height 19
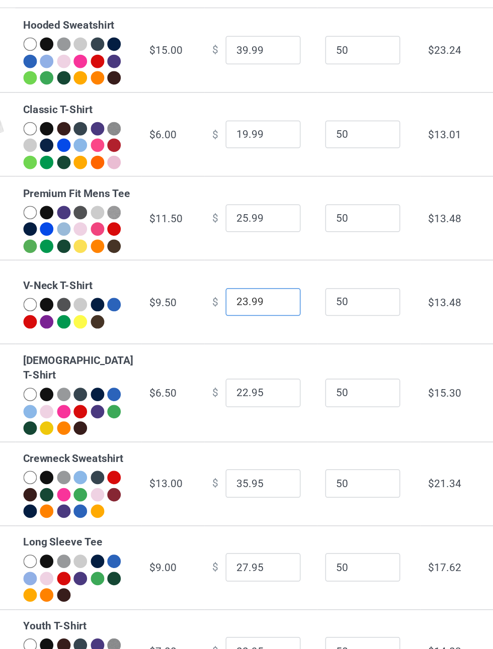
type input "23.99"
click at [257, 367] on input "22.95" at bounding box center [272, 357] width 50 height 19
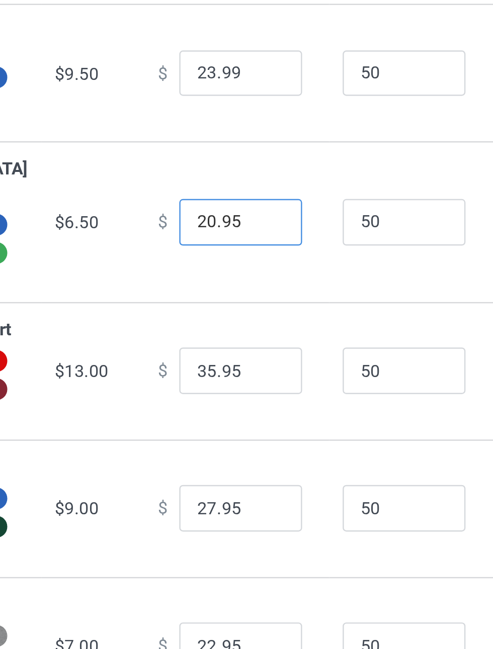
click at [275, 367] on input "20.95" at bounding box center [272, 357] width 50 height 19
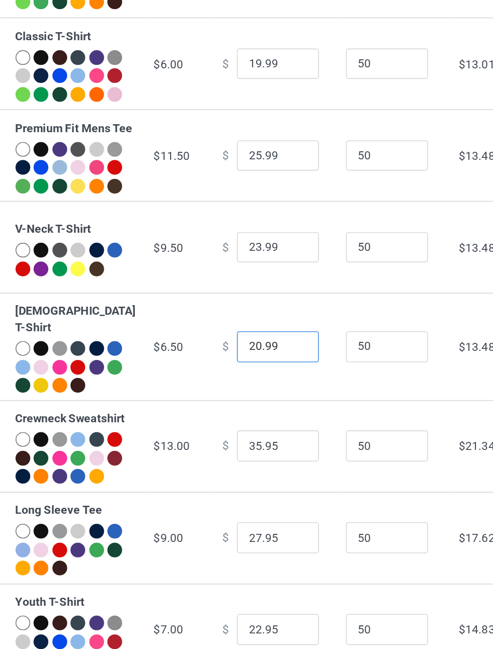
type input "20.99"
click at [254, 428] on input "35.95" at bounding box center [272, 418] width 50 height 19
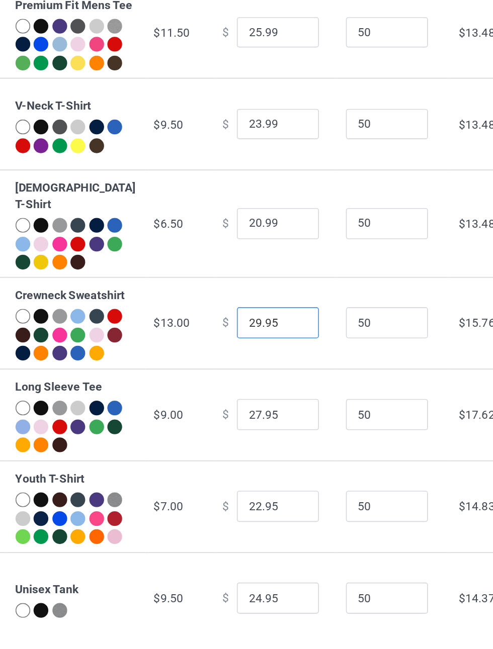
click at [271, 428] on input "29.95" at bounding box center [272, 418] width 50 height 19
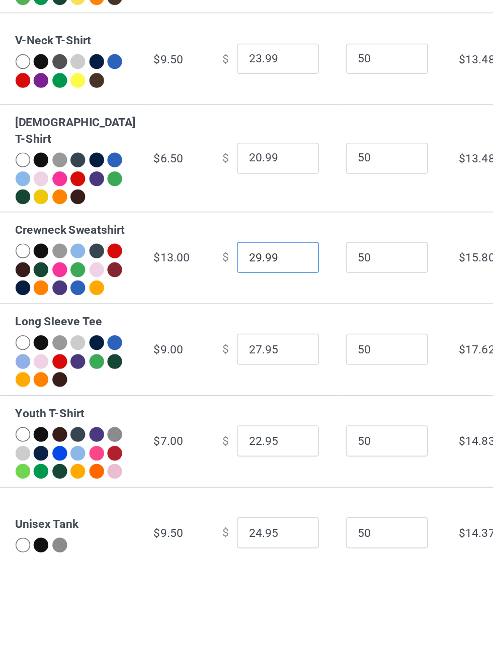
scroll to position [12, 0]
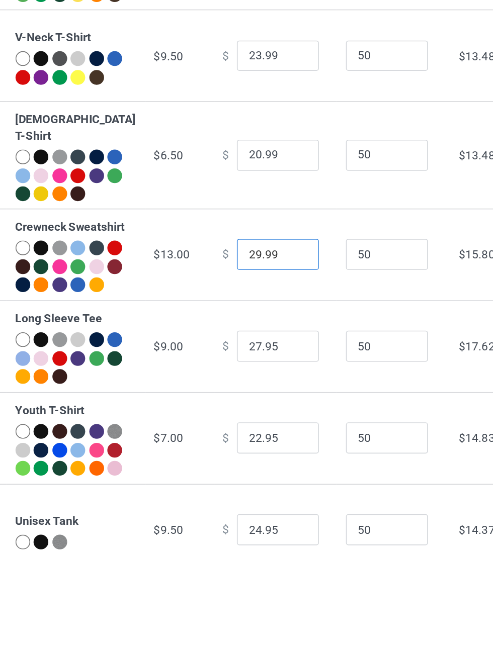
type input "29.99"
click at [253, 473] on input "27.95" at bounding box center [272, 463] width 50 height 19
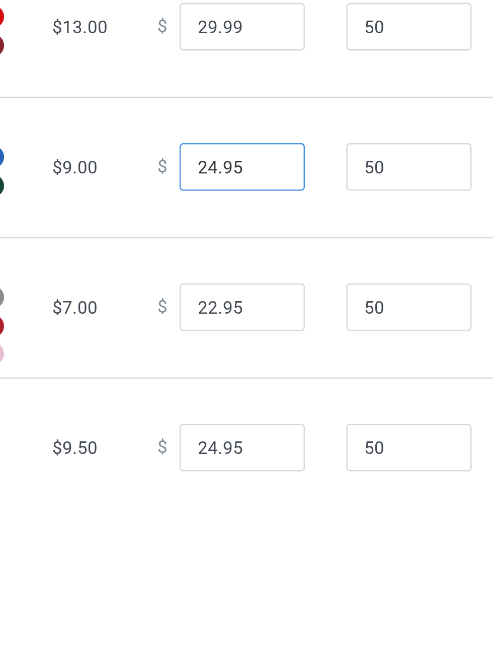
click at [267, 465] on input "24.95" at bounding box center [272, 455] width 50 height 19
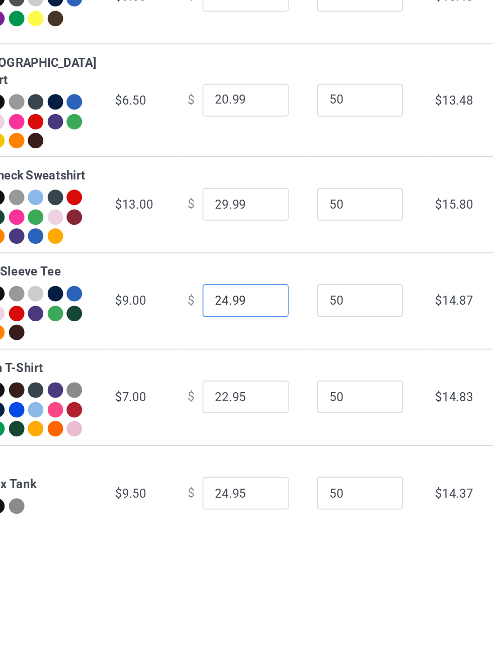
scroll to position [33, 0]
type input "24.99"
click at [247, 512] on input "22.95" at bounding box center [272, 501] width 50 height 19
click at [249, 512] on input "22.99" at bounding box center [272, 501] width 50 height 19
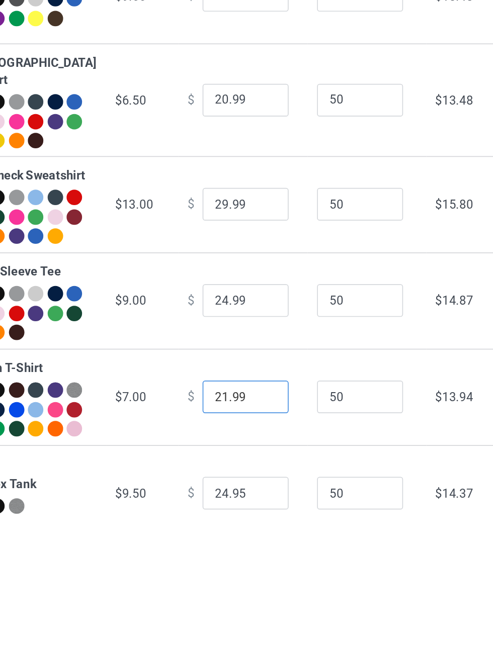
type input "21.99"
click at [252, 568] on input "24.95" at bounding box center [272, 558] width 50 height 19
click at [269, 568] on input "22.95" at bounding box center [272, 558] width 50 height 19
type input "22.99"
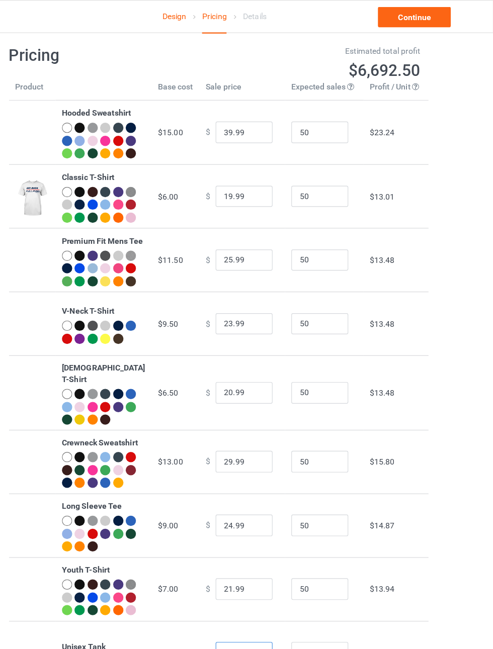
scroll to position [0, 0]
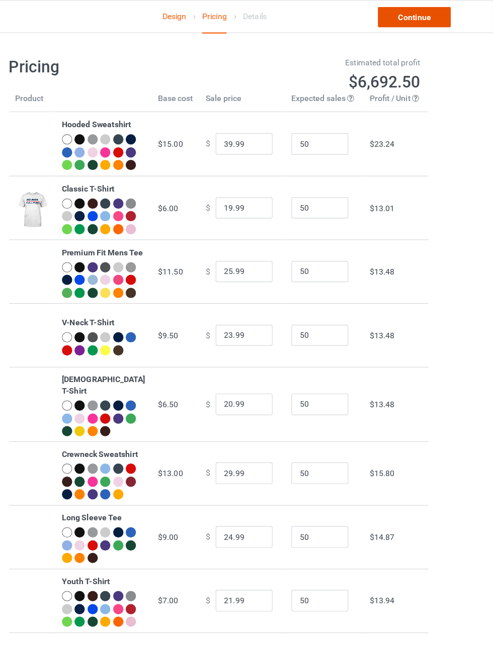
click at [441, 13] on link "Continue" at bounding box center [423, 15] width 64 height 18
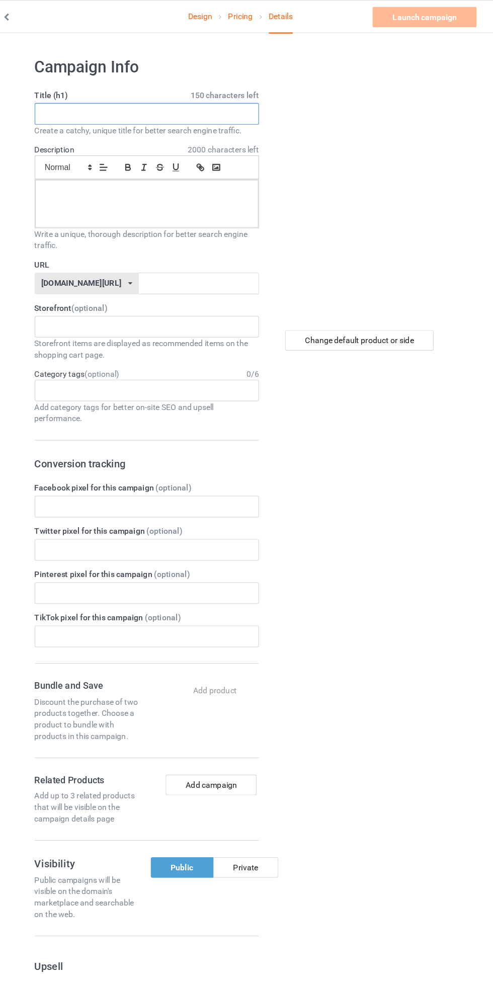
click at [221, 101] on input "text" at bounding box center [164, 100] width 198 height 19
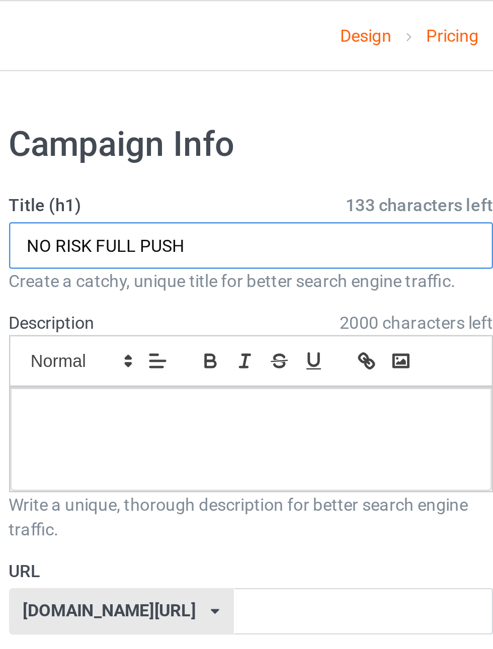
type input "NO RISK FULL PUSH"
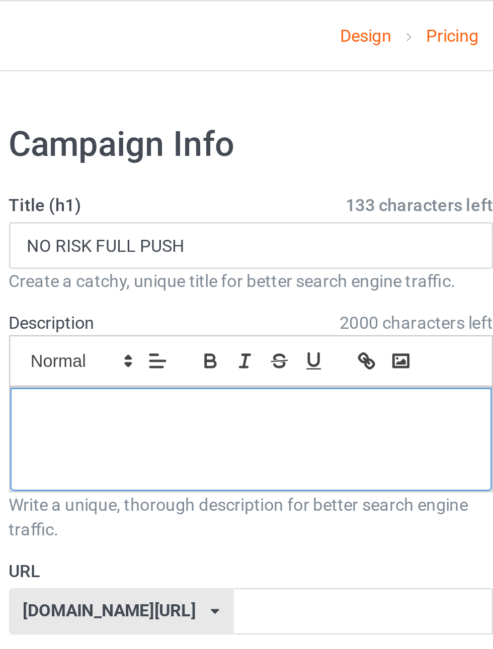
click at [149, 189] on div at bounding box center [163, 180] width 197 height 42
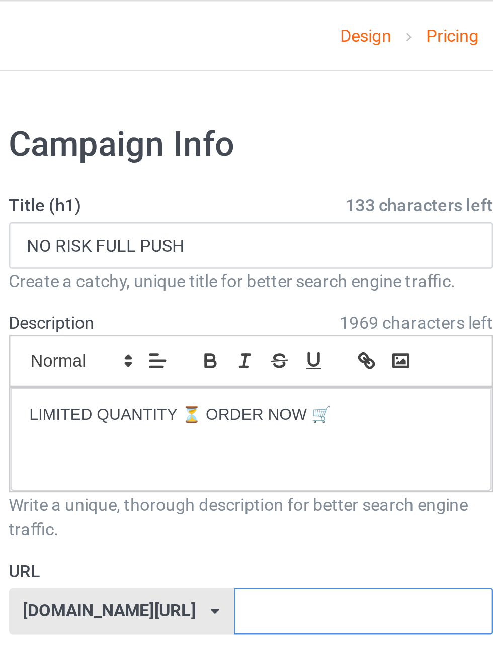
click at [197, 249] on input "text" at bounding box center [210, 250] width 106 height 19
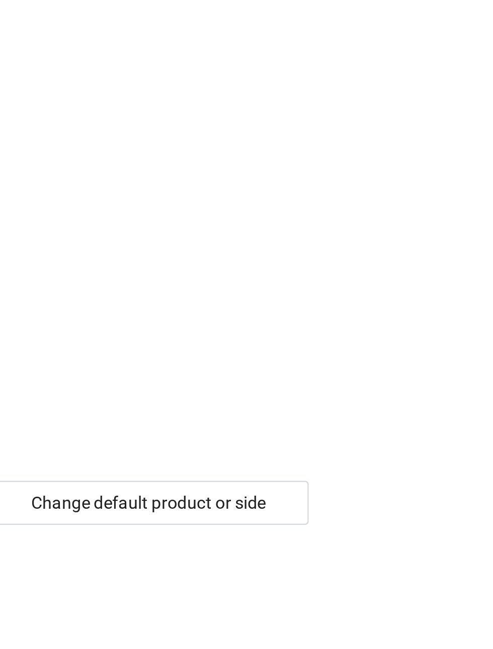
type input "kido4"
click at [394, 306] on div "Change default product or side" at bounding box center [351, 301] width 131 height 18
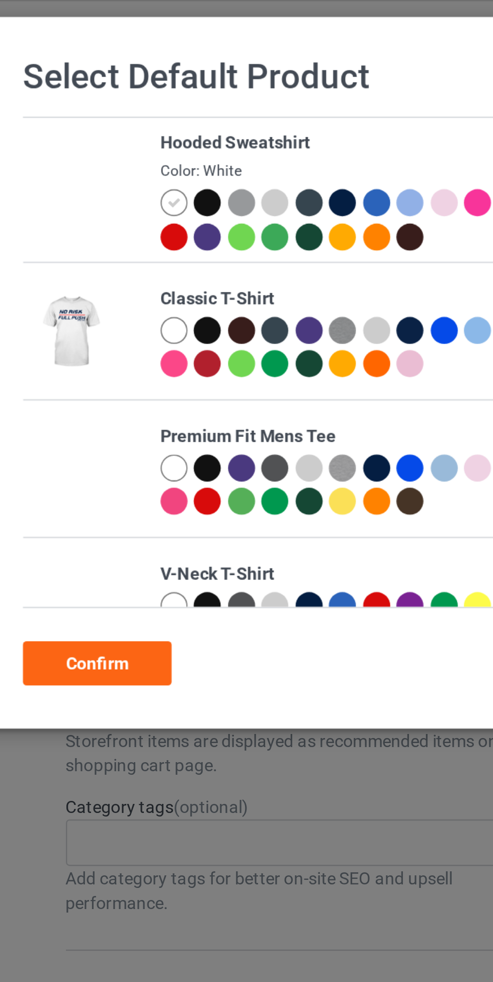
click at [107, 137] on div at bounding box center [109, 135] width 11 height 11
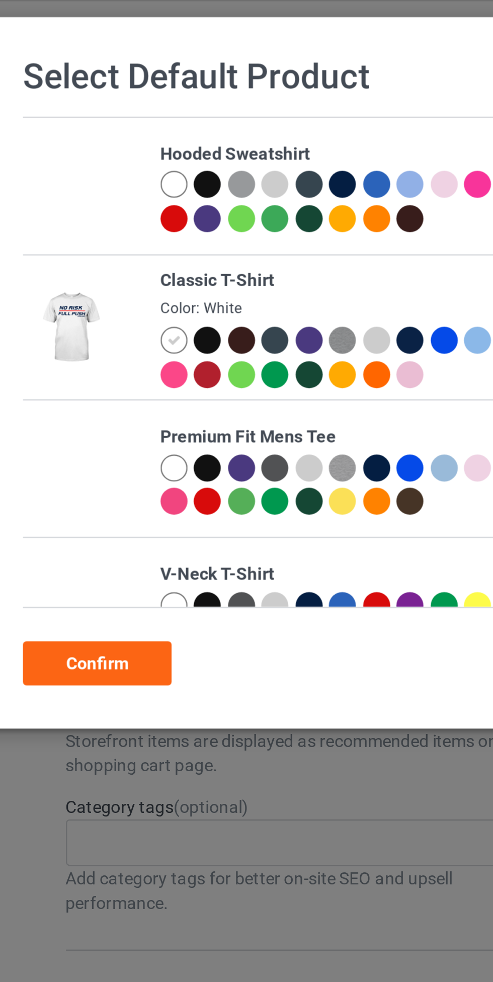
click at [96, 270] on div "Confirm" at bounding box center [77, 272] width 61 height 18
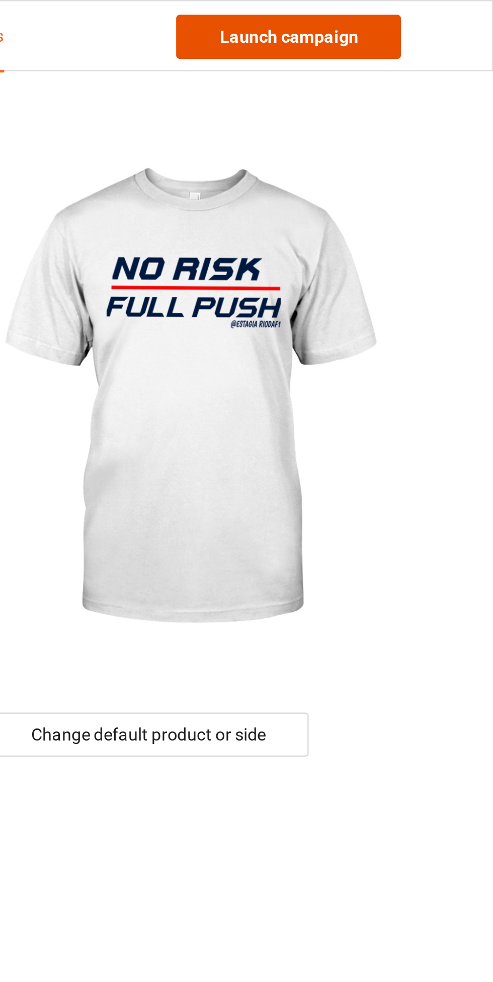
click at [432, 20] on link "Launch campaign" at bounding box center [409, 15] width 92 height 18
